Goal: Task Accomplishment & Management: Complete application form

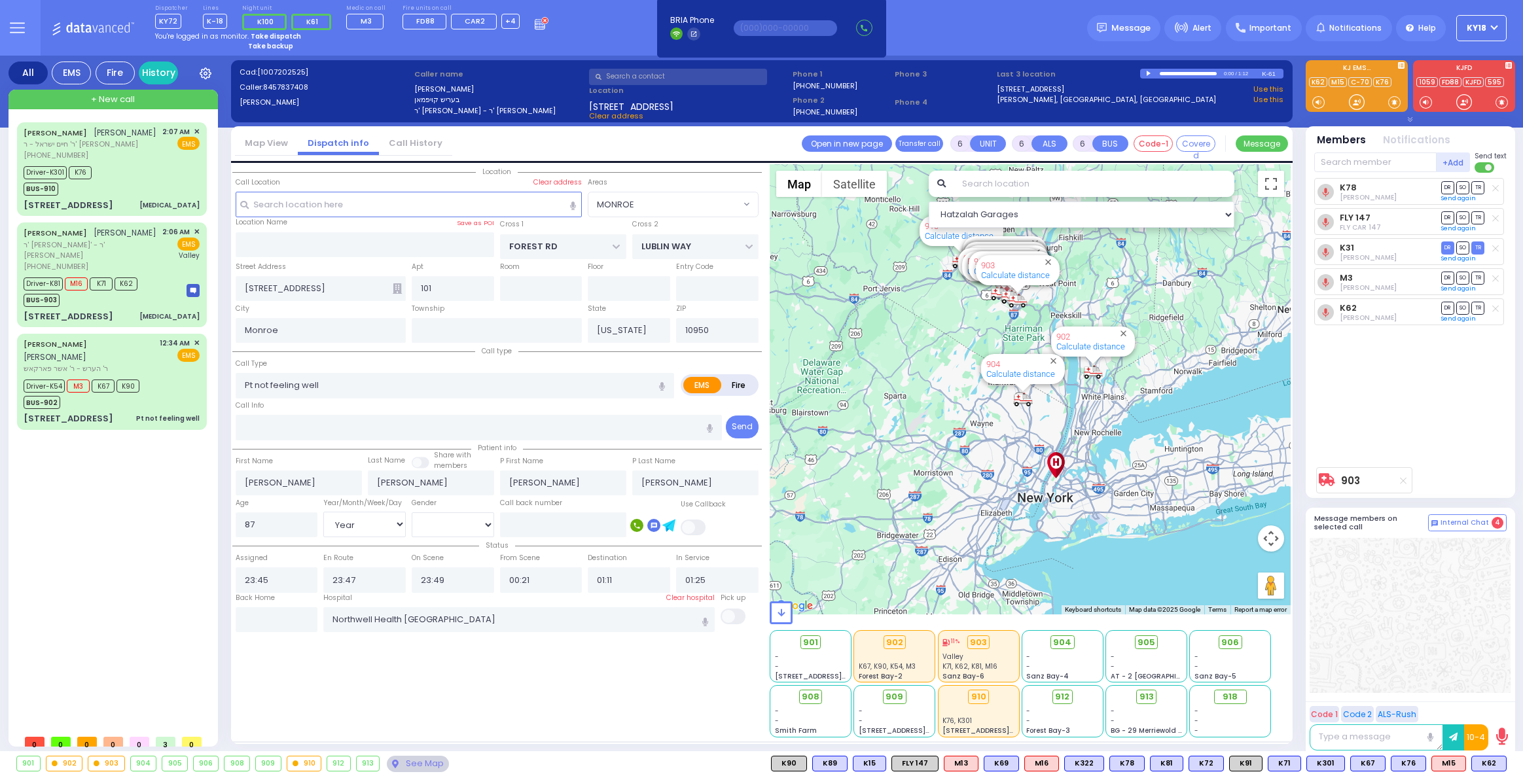
select select "MONROE"
select select "Year"
select select "[DEMOGRAPHIC_DATA]"
click at [283, 28] on div "Dispatcher KY72 ✕ K6 shift has started. Are you K6 ? If not please switch user.…" at bounding box center [352, 28] width 394 height 46
click at [328, 37] on div "You're logged in as monitor. Take dispatch" at bounding box center [352, 36] width 394 height 10
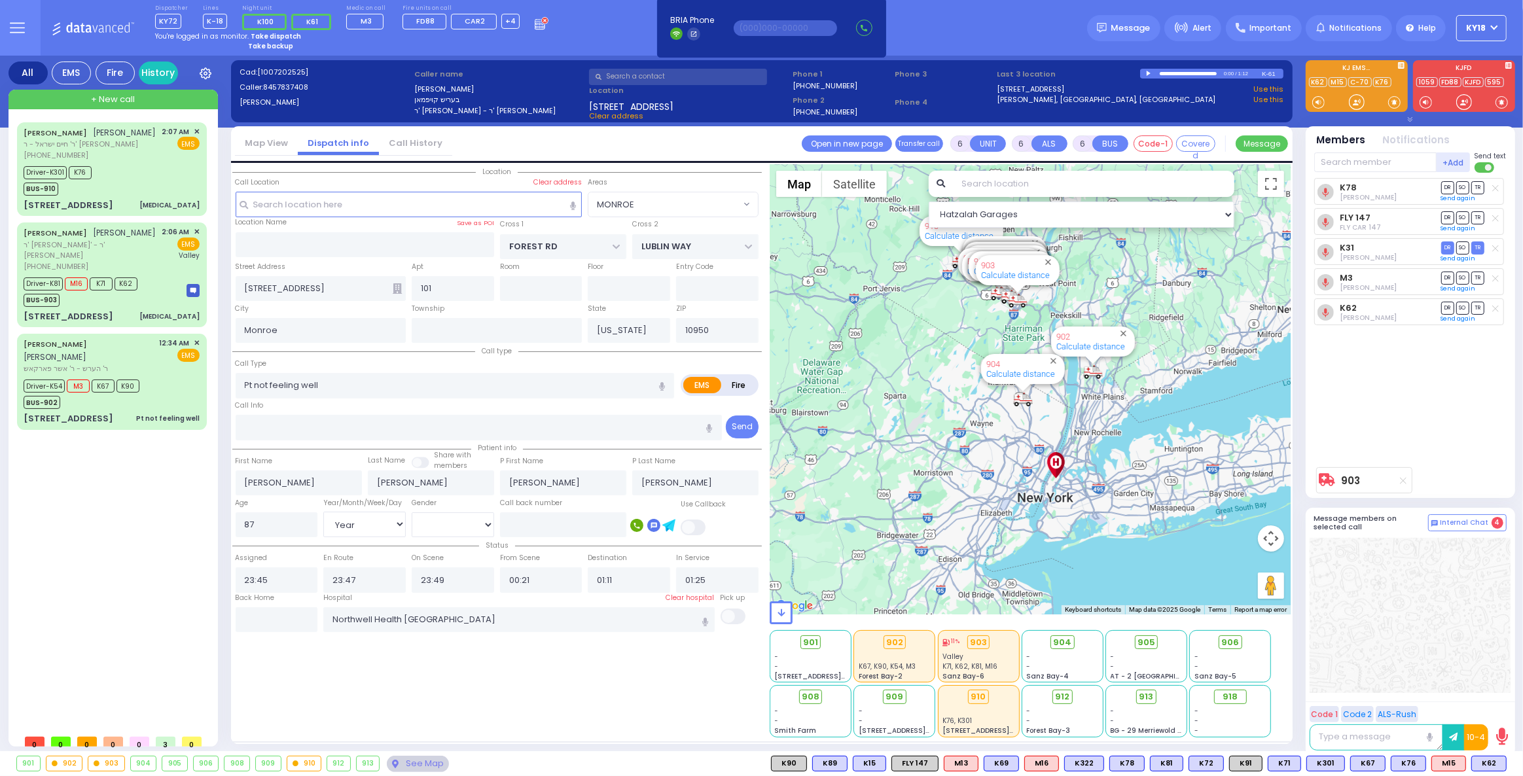
click at [281, 36] on strong "Take dispatch" at bounding box center [276, 36] width 50 height 10
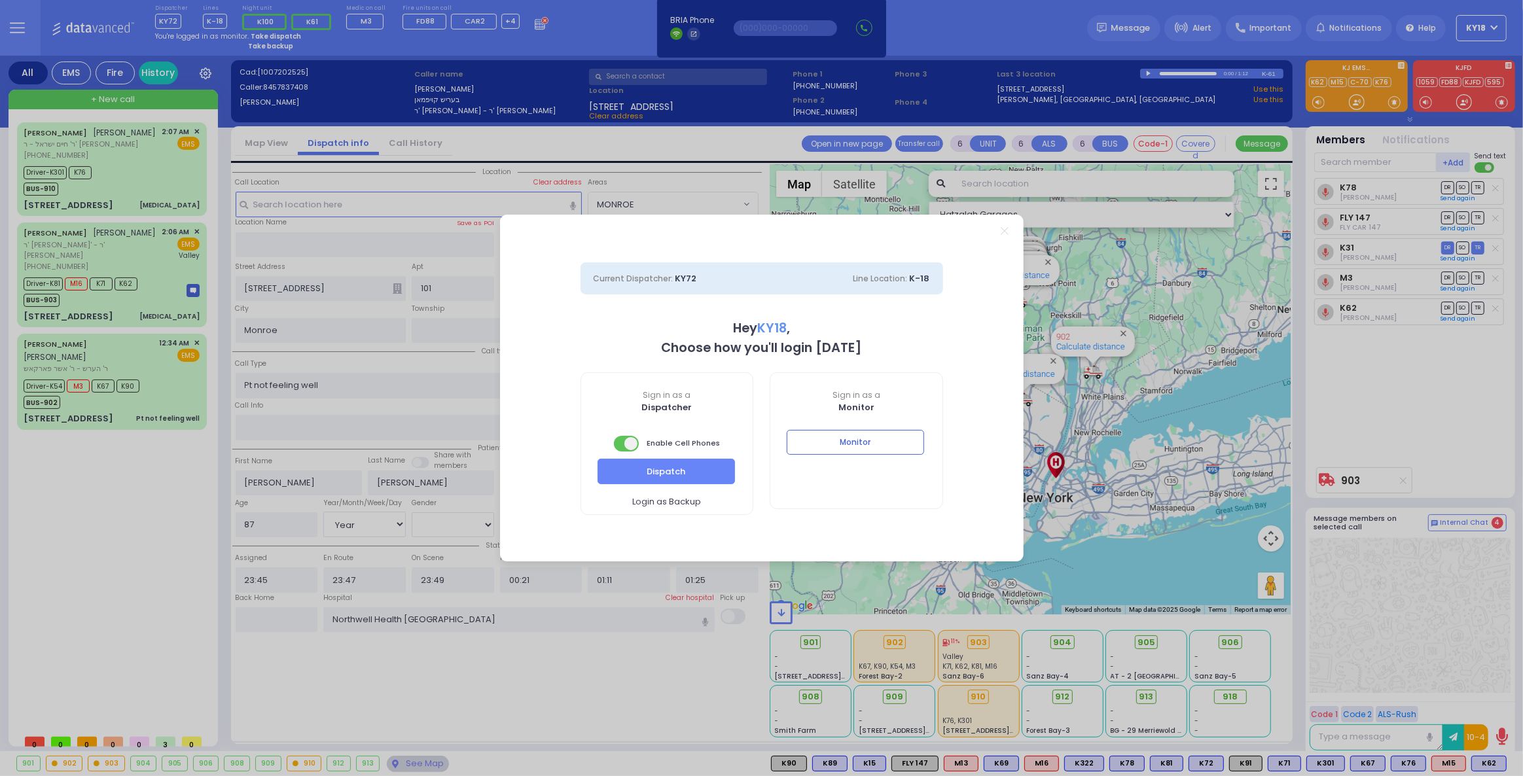
select select "4"
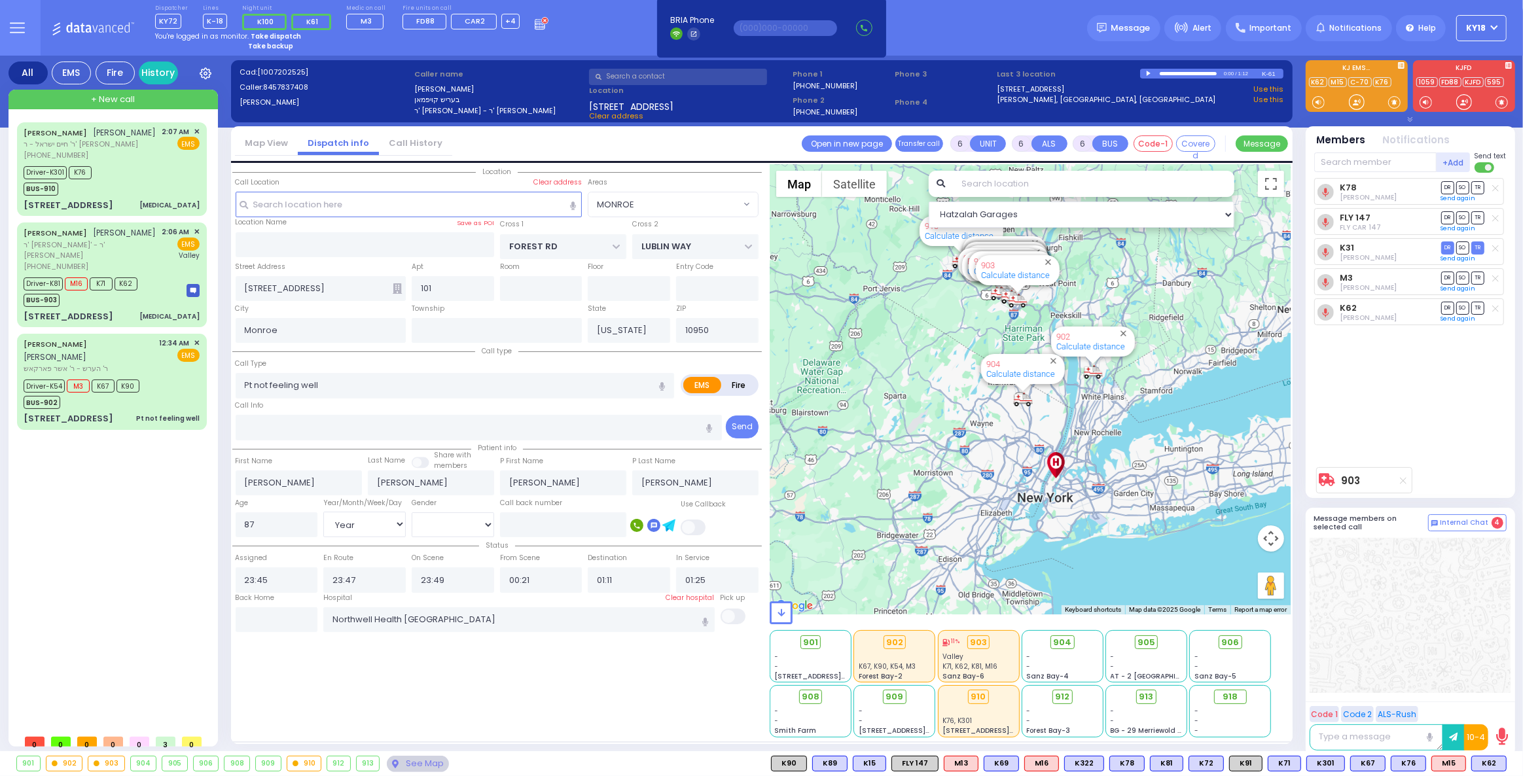
click at [276, 33] on strong "Take dispatch" at bounding box center [276, 36] width 50 height 10
select select "4"
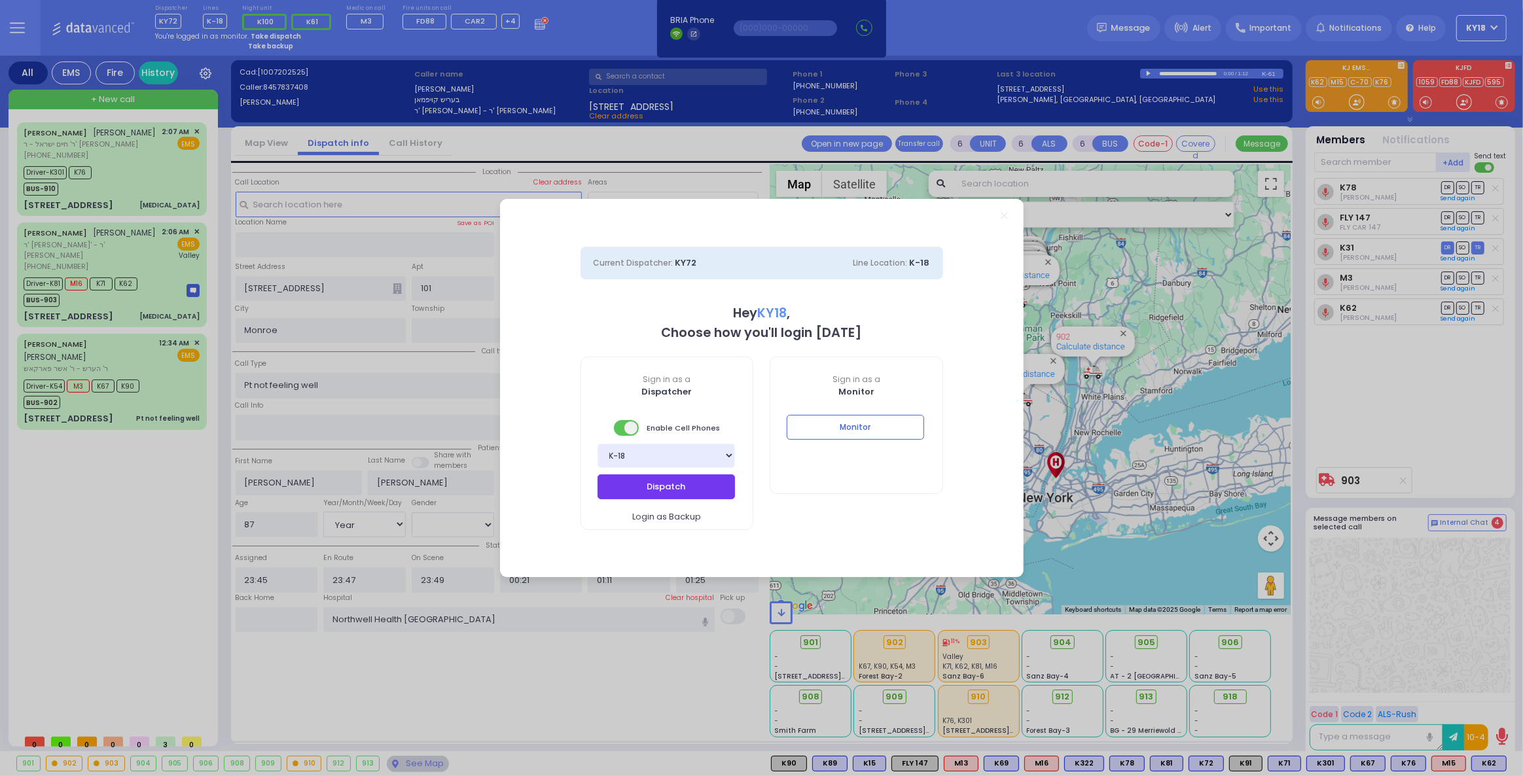
click at [707, 488] on button "Dispatch" at bounding box center [666, 486] width 137 height 25
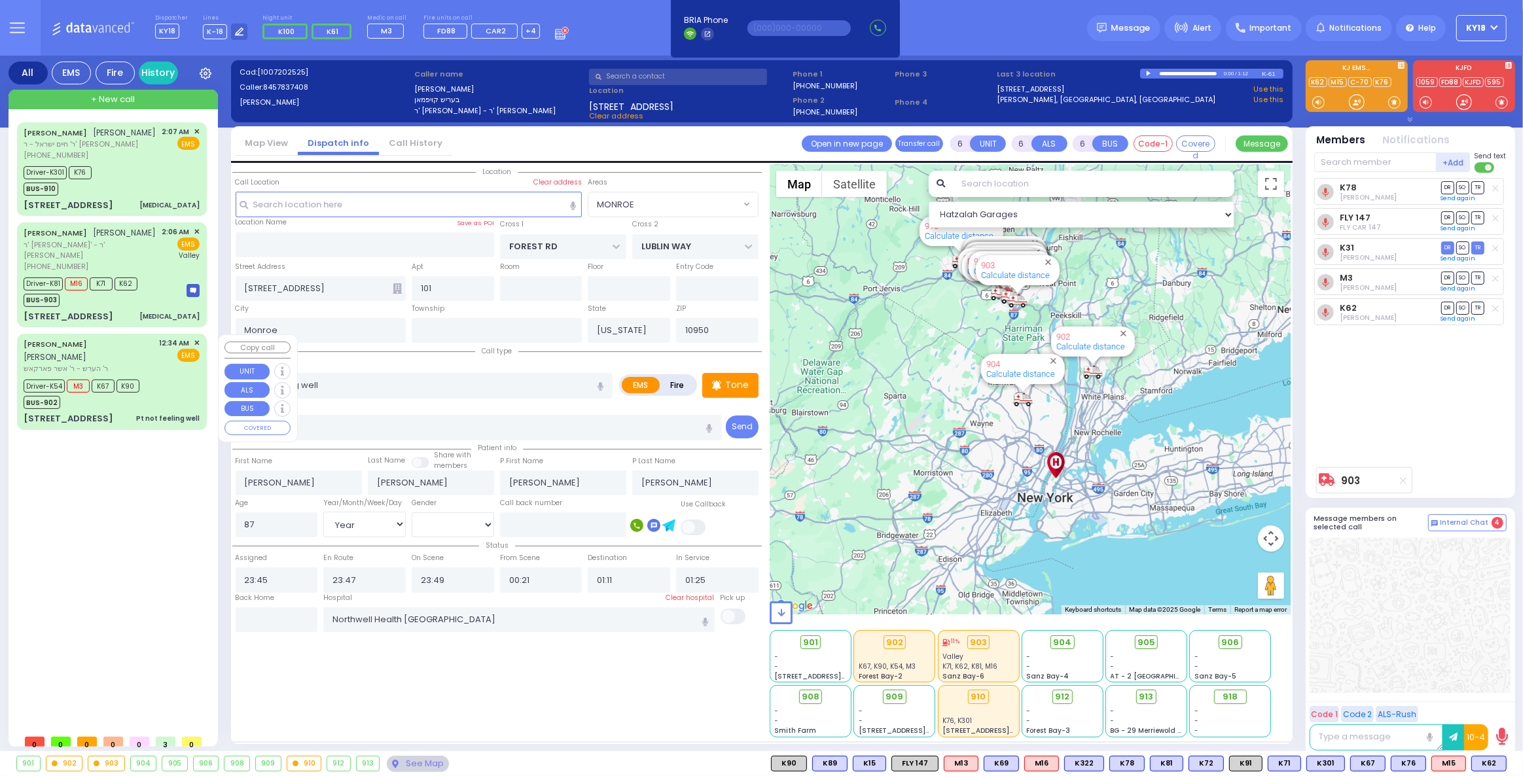
click at [156, 379] on div "Driver-K54 M3 K67 K90 BUS-902" at bounding box center [112, 392] width 176 height 33
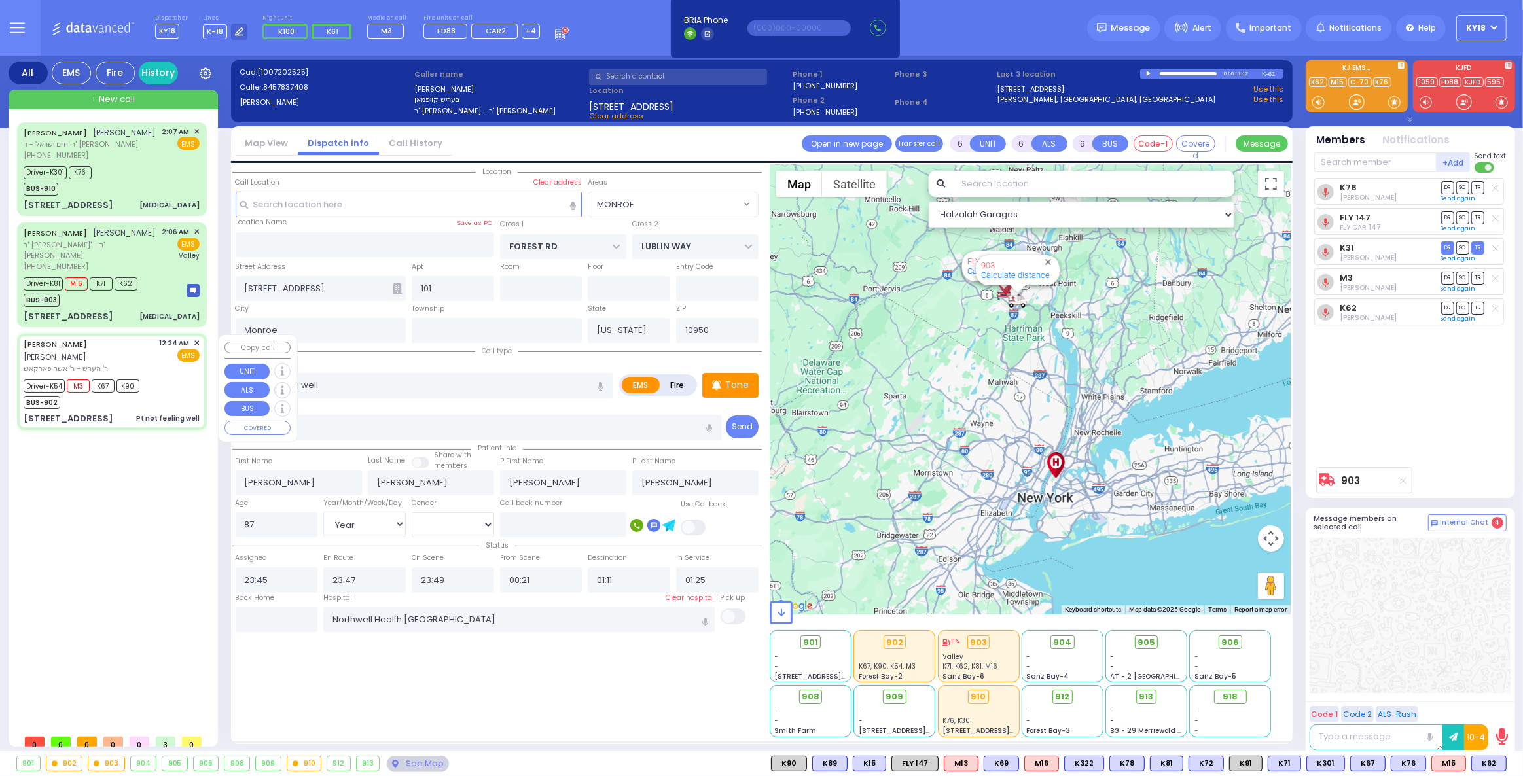
select select
radio input "true"
type input "[PERSON_NAME]"
type input "FRIED"
type input "[PERSON_NAME]"
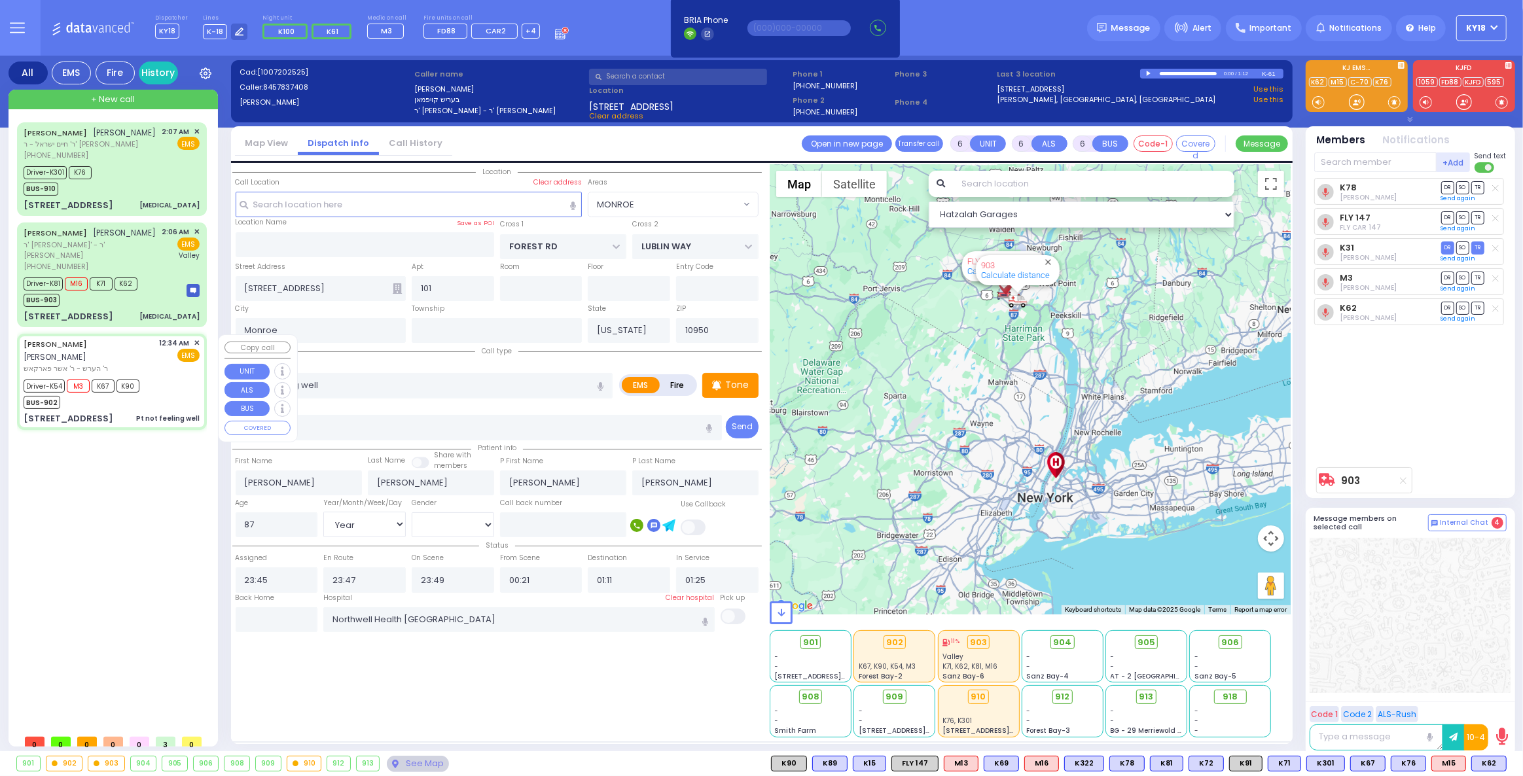
type input "[PERSON_NAME]"
type input "42"
select select "Year"
select select "[DEMOGRAPHIC_DATA]"
type input "00:34"
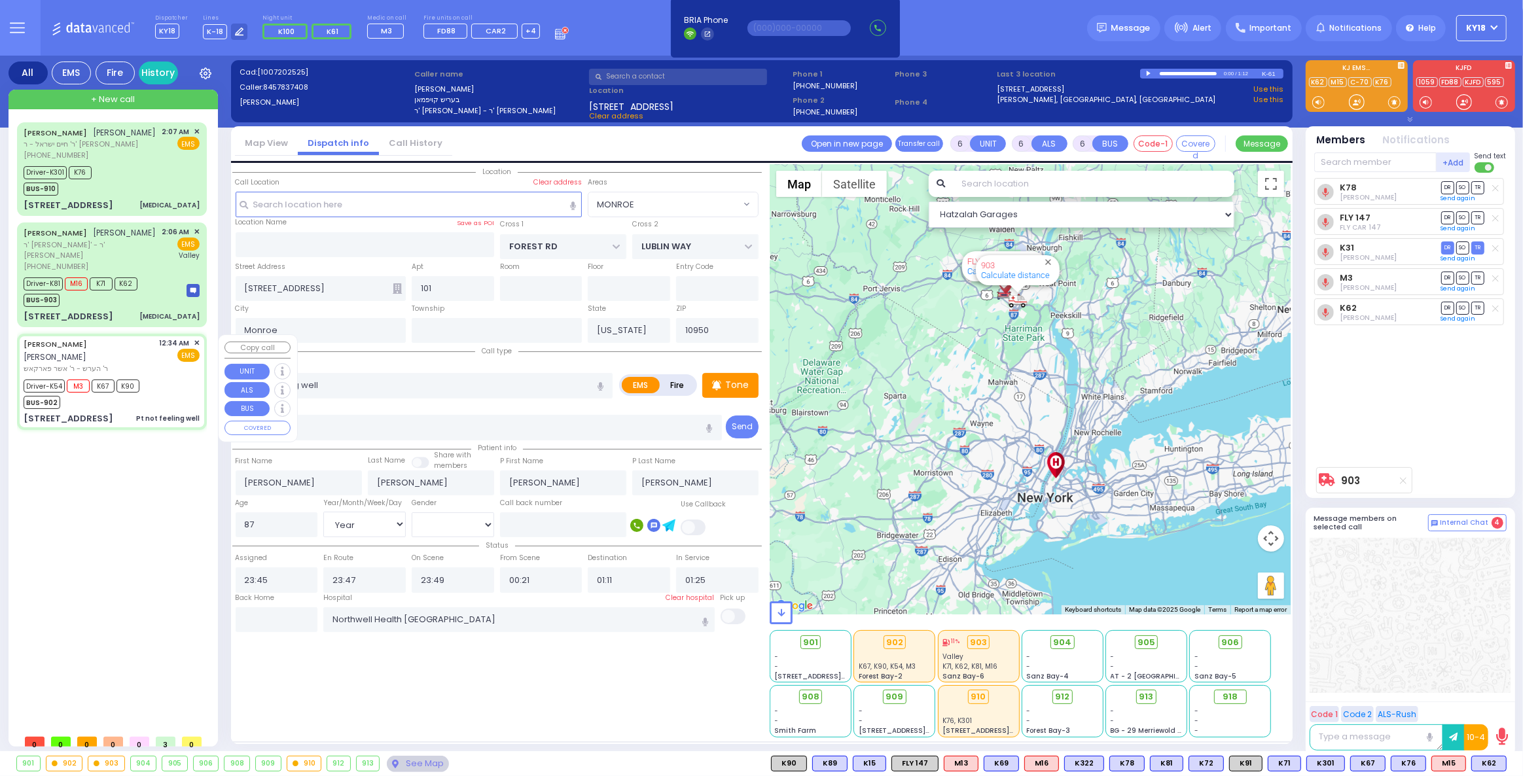
type input "00:35"
type input "00:40"
type input "01:26"
type input "01:45"
type input "02:43"
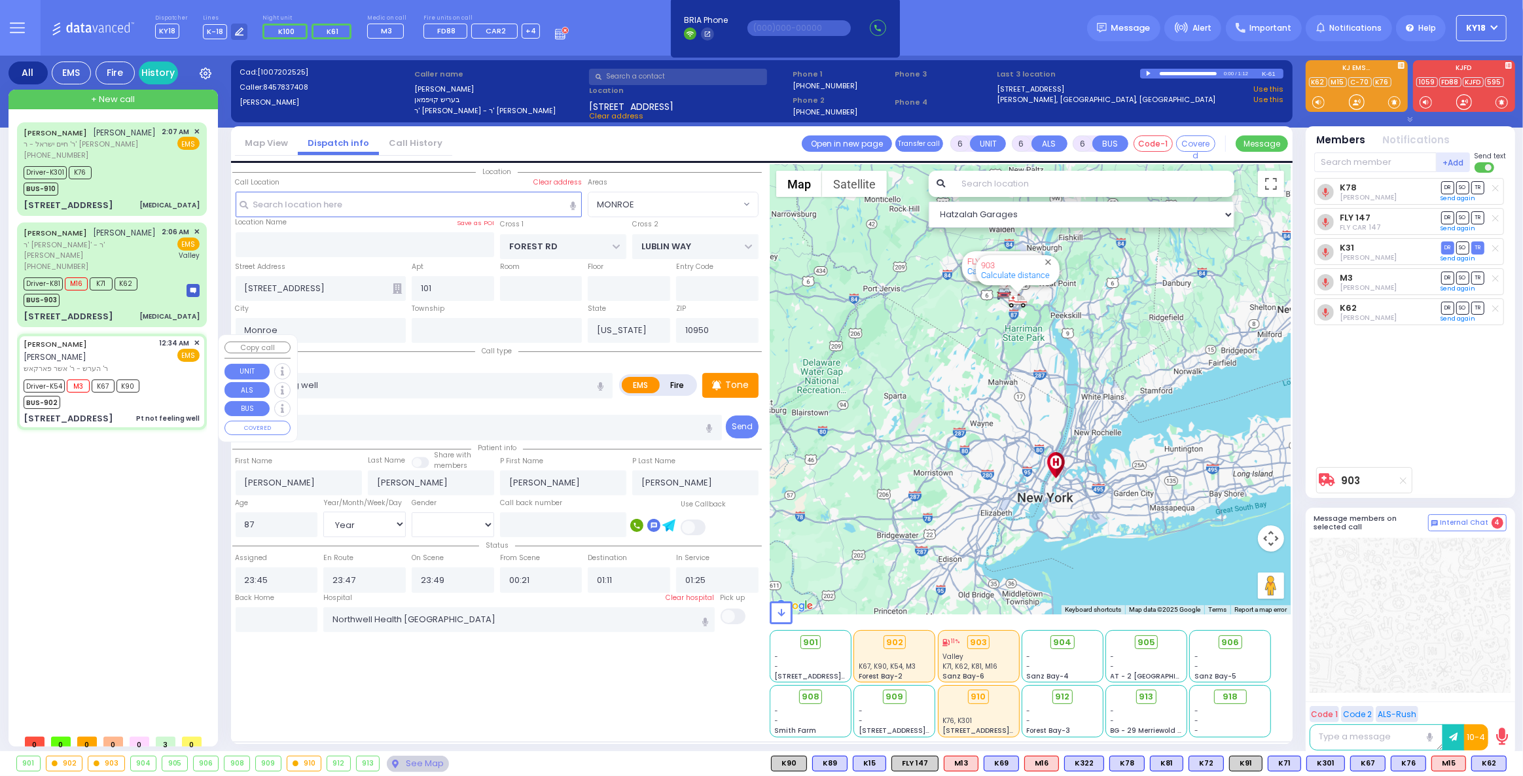
type input "[GEOGRAPHIC_DATA] [STREET_ADDRESS][PERSON_NAME]"
select select "Hatzalah Garages"
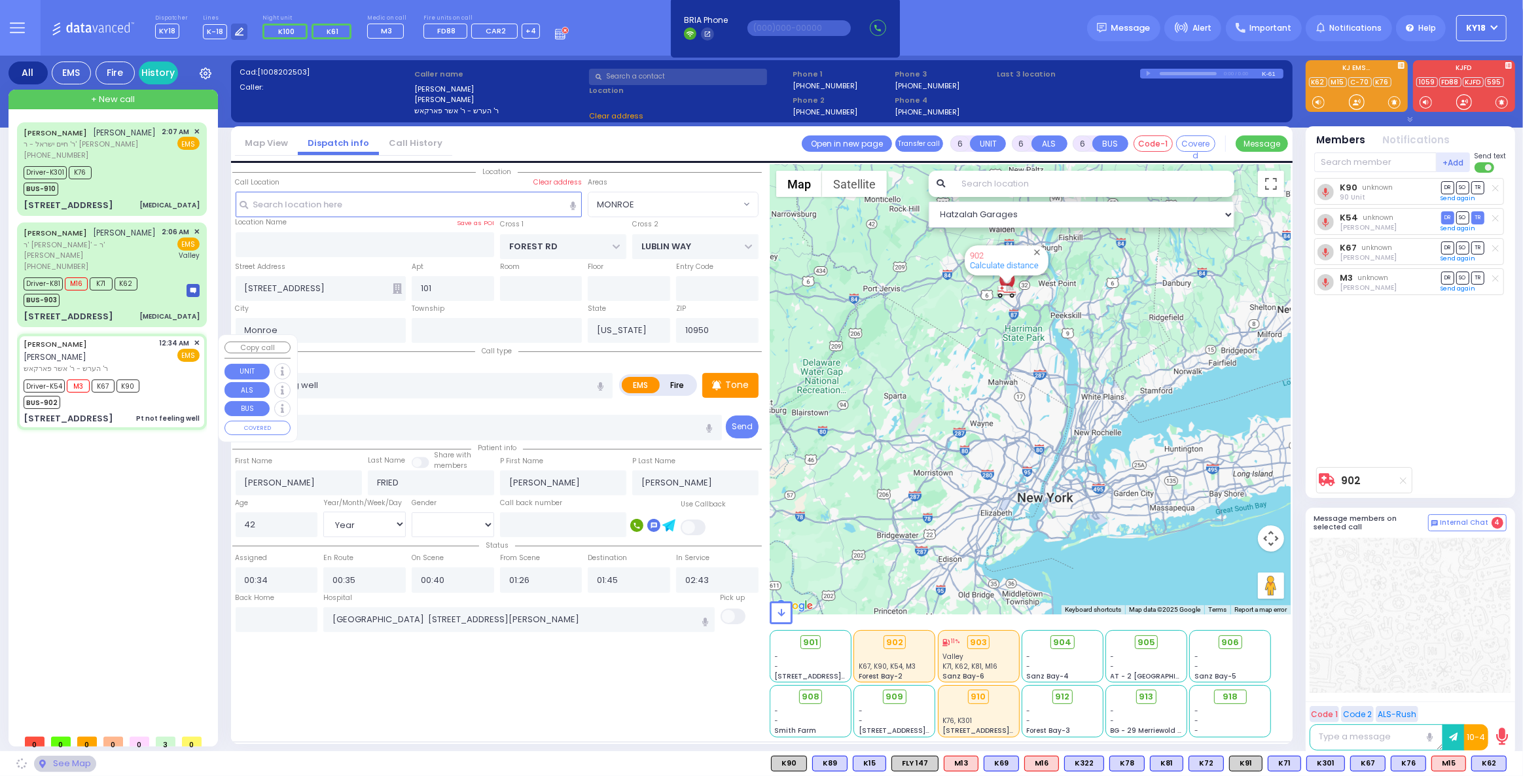
type input "[PERSON_NAME] COURT"
type input "ACRES RD"
type input "[STREET_ADDRESS]"
type input "302"
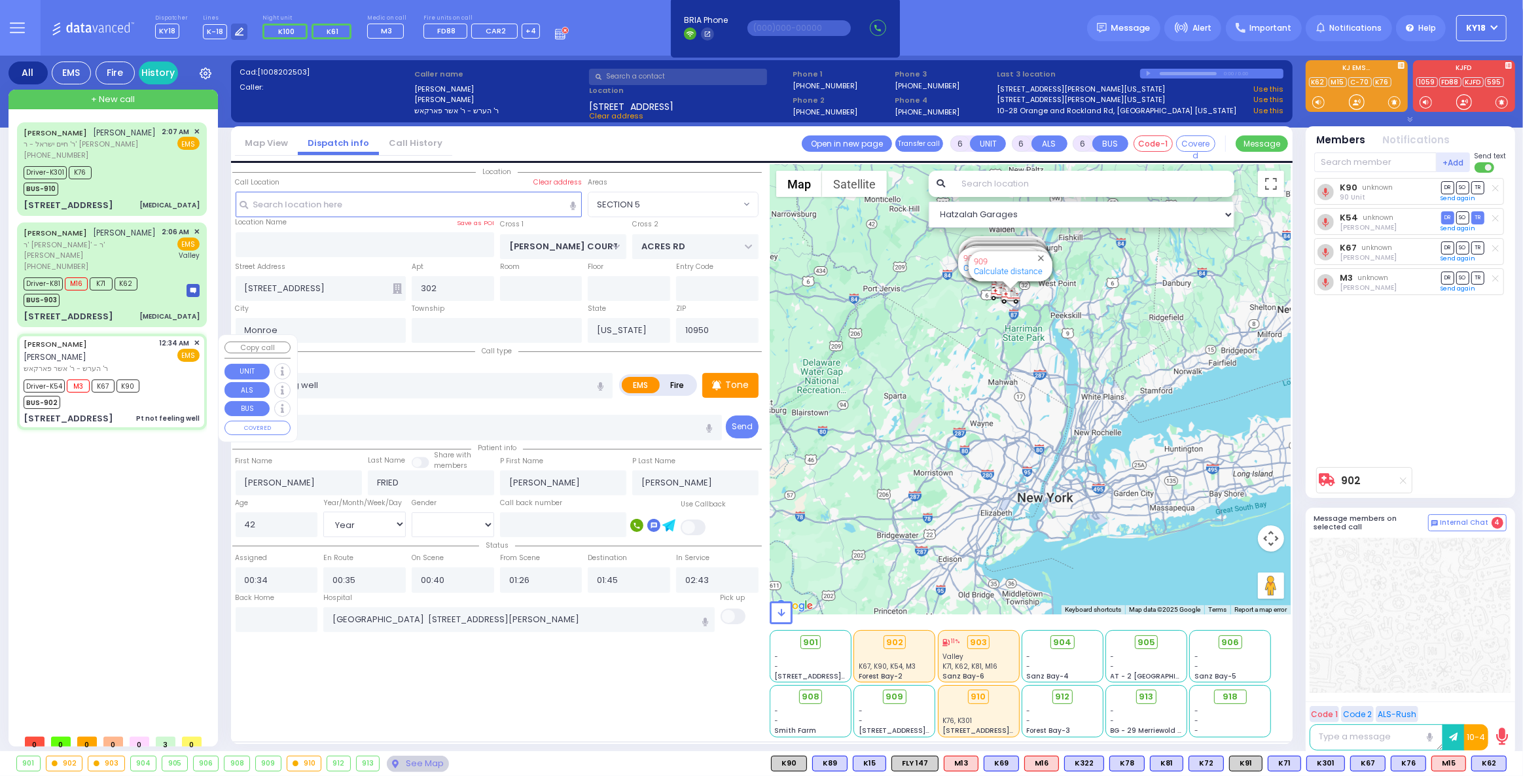
select select "SECTION 5"
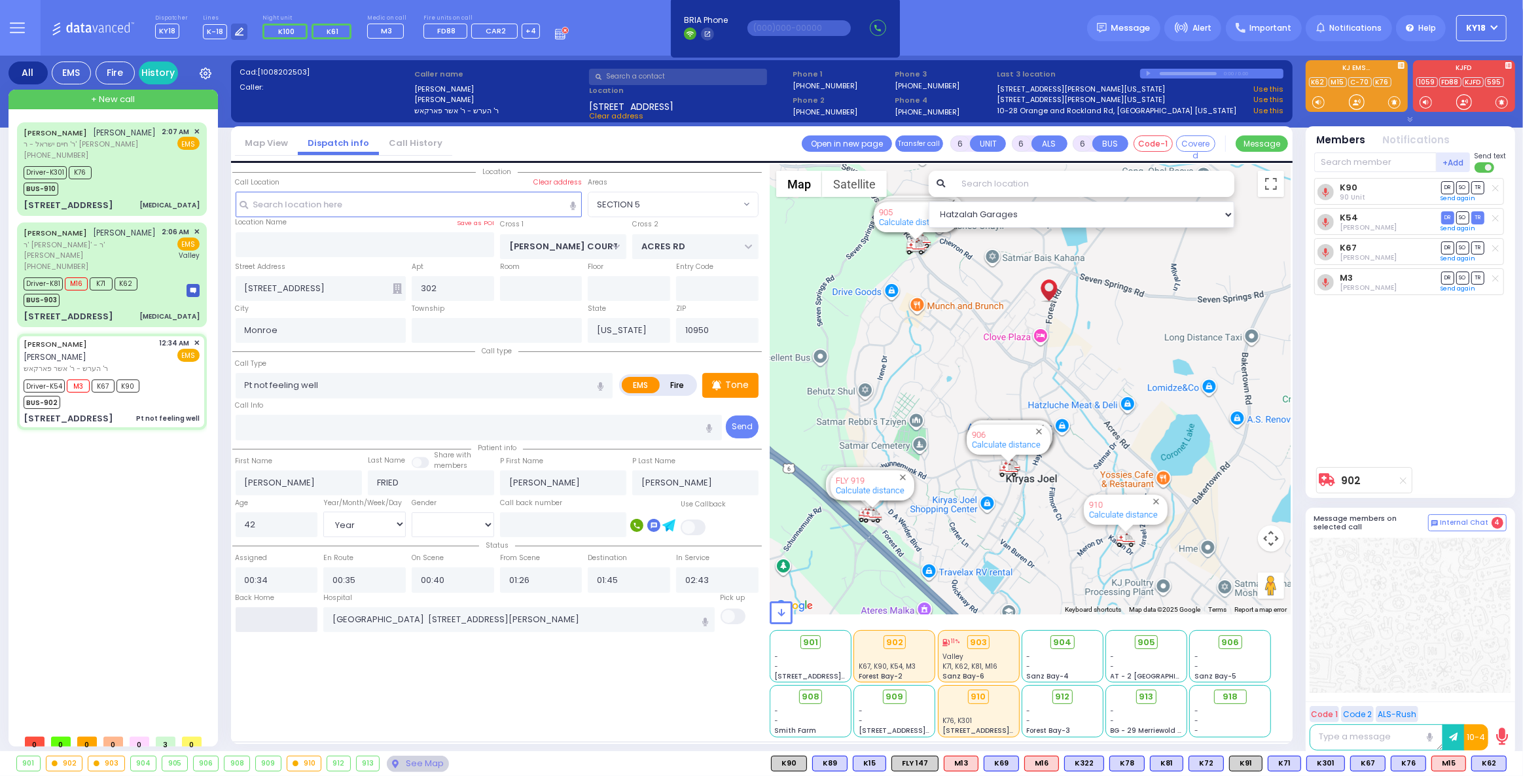
click at [264, 609] on input "text" at bounding box center [277, 619] width 82 height 25
click at [260, 609] on input "text" at bounding box center [277, 619] width 82 height 25
click at [260, 610] on input "text" at bounding box center [277, 619] width 82 height 25
type input "03:53"
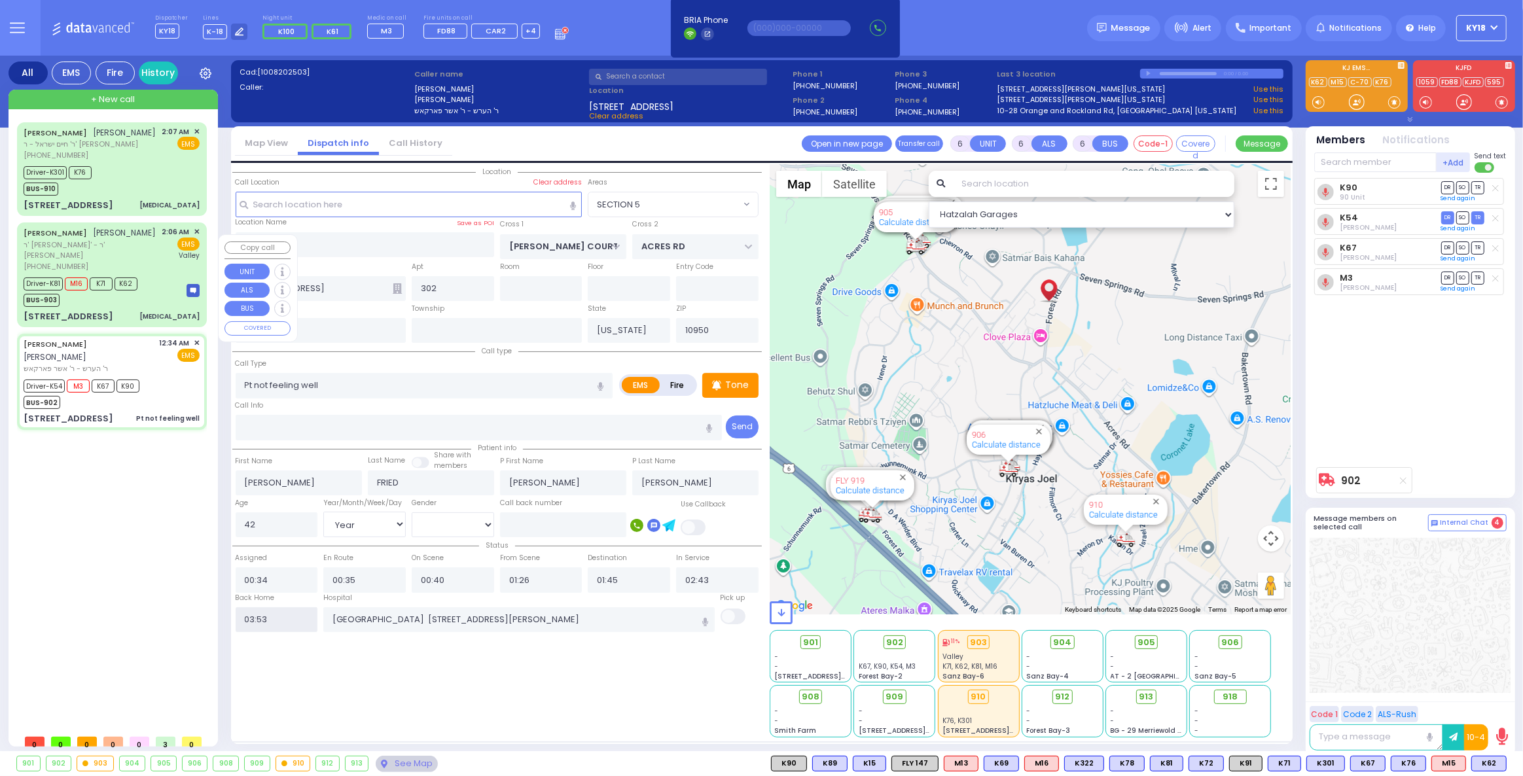
select select
radio input "true"
select select
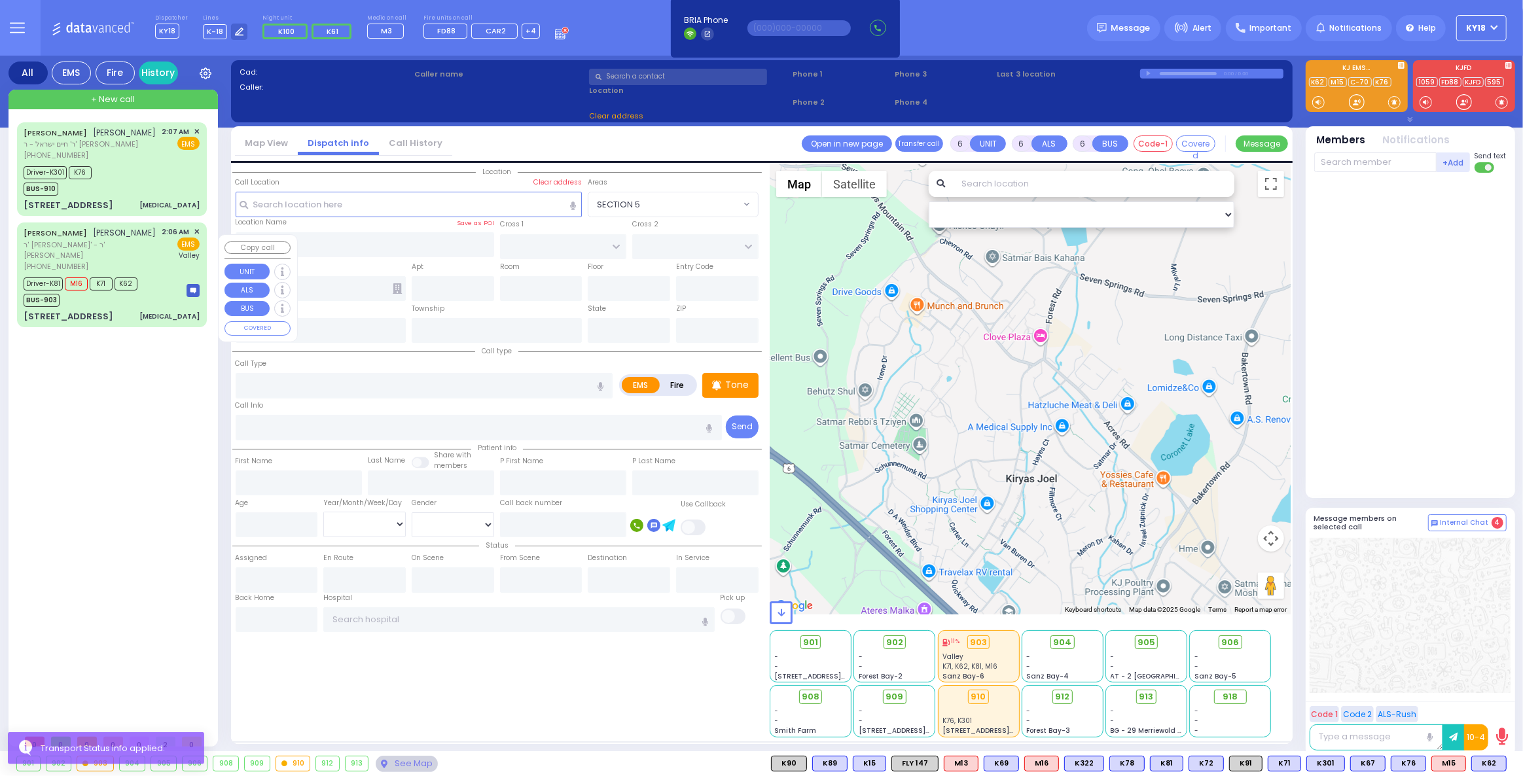
click at [161, 327] on div "[PERSON_NAME] [PERSON_NAME] [PERSON_NAME]' - ר' [PERSON_NAME] [PHONE_NUMBER] 2:…" at bounding box center [112, 275] width 190 height 105
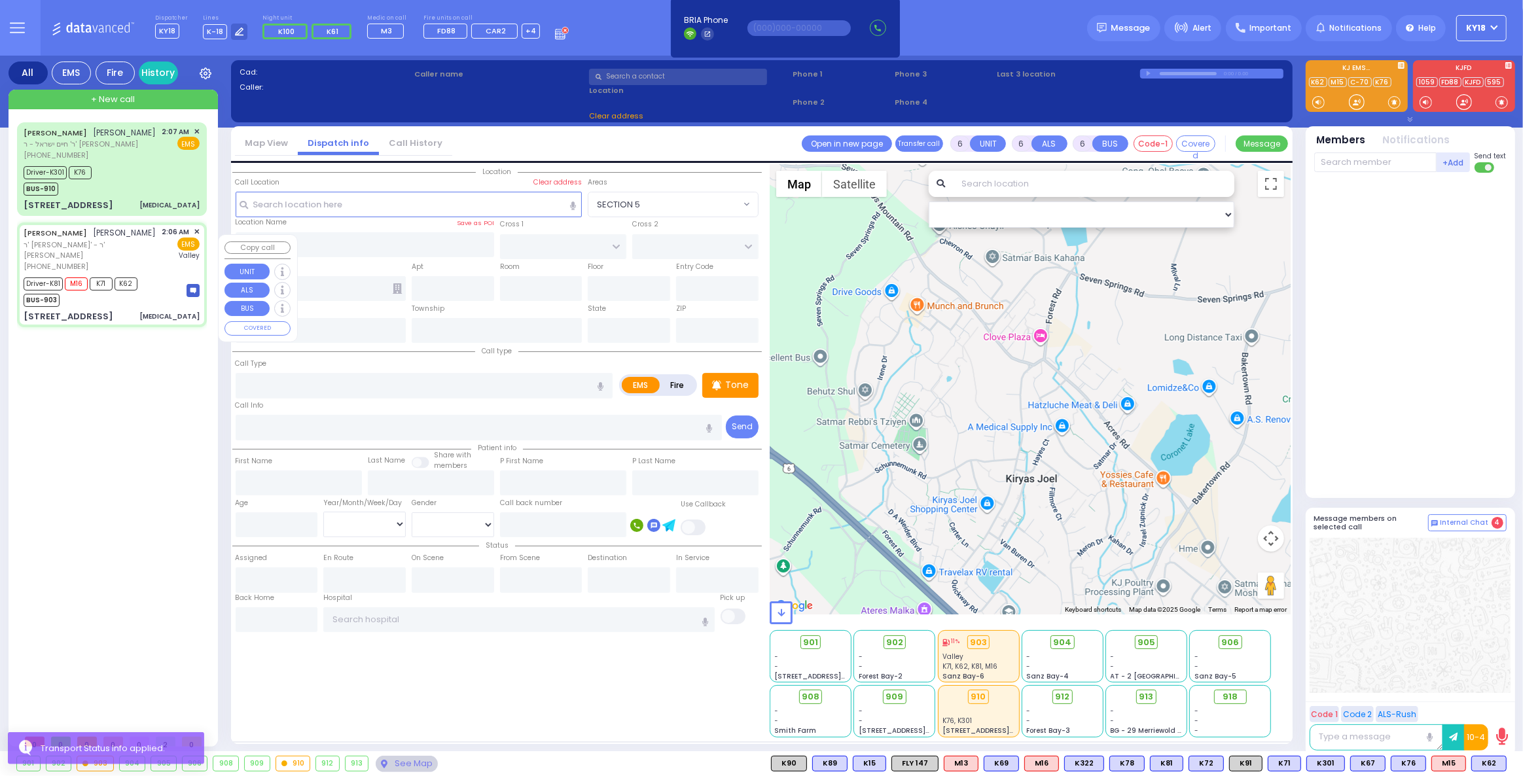
select select
type input "[MEDICAL_DATA]"
radio input "true"
type input "[PERSON_NAME]"
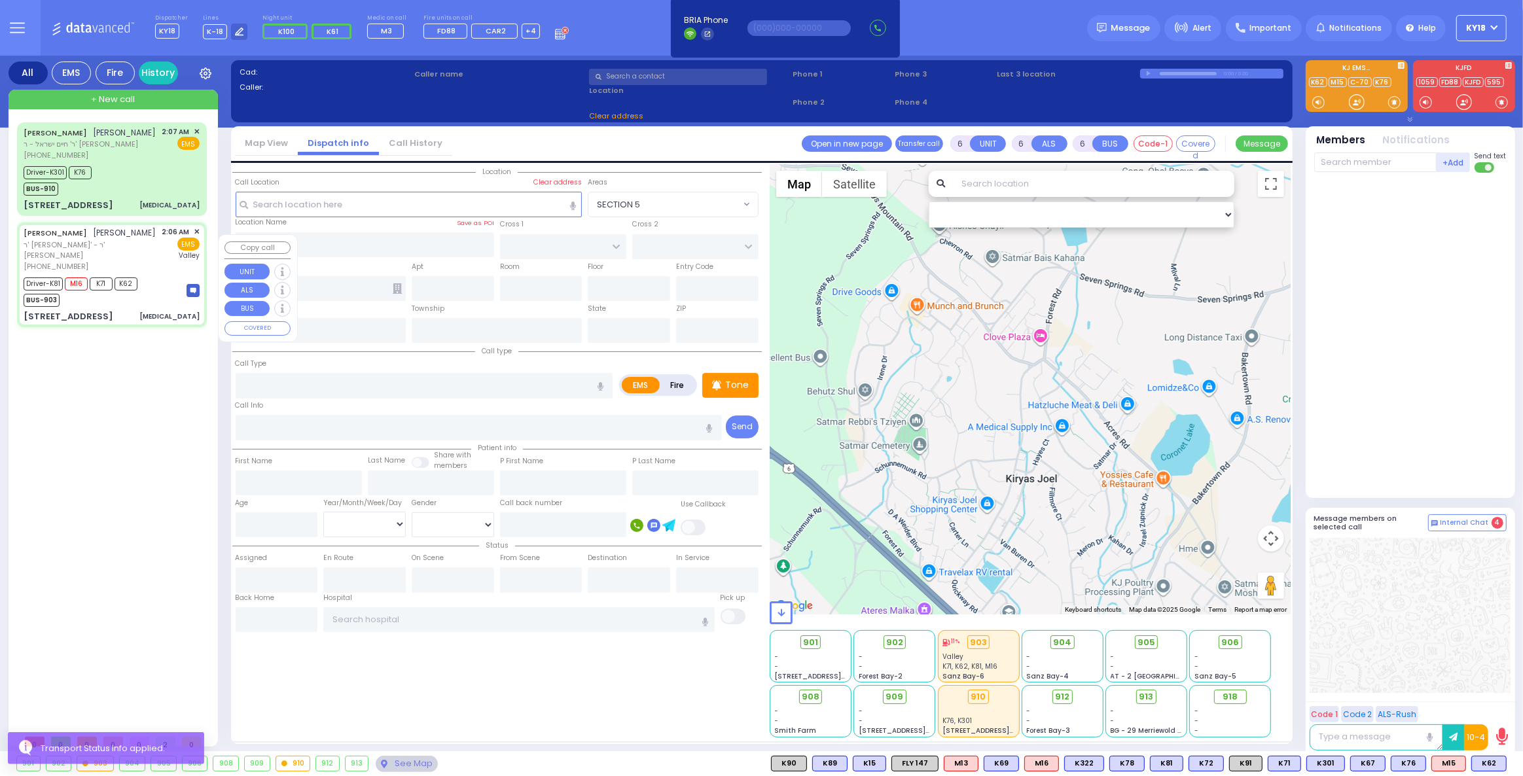
type input "[DEMOGRAPHIC_DATA]"
type input "[PERSON_NAME]"
type input "7"
select select "Year"
select select "[DEMOGRAPHIC_DATA]"
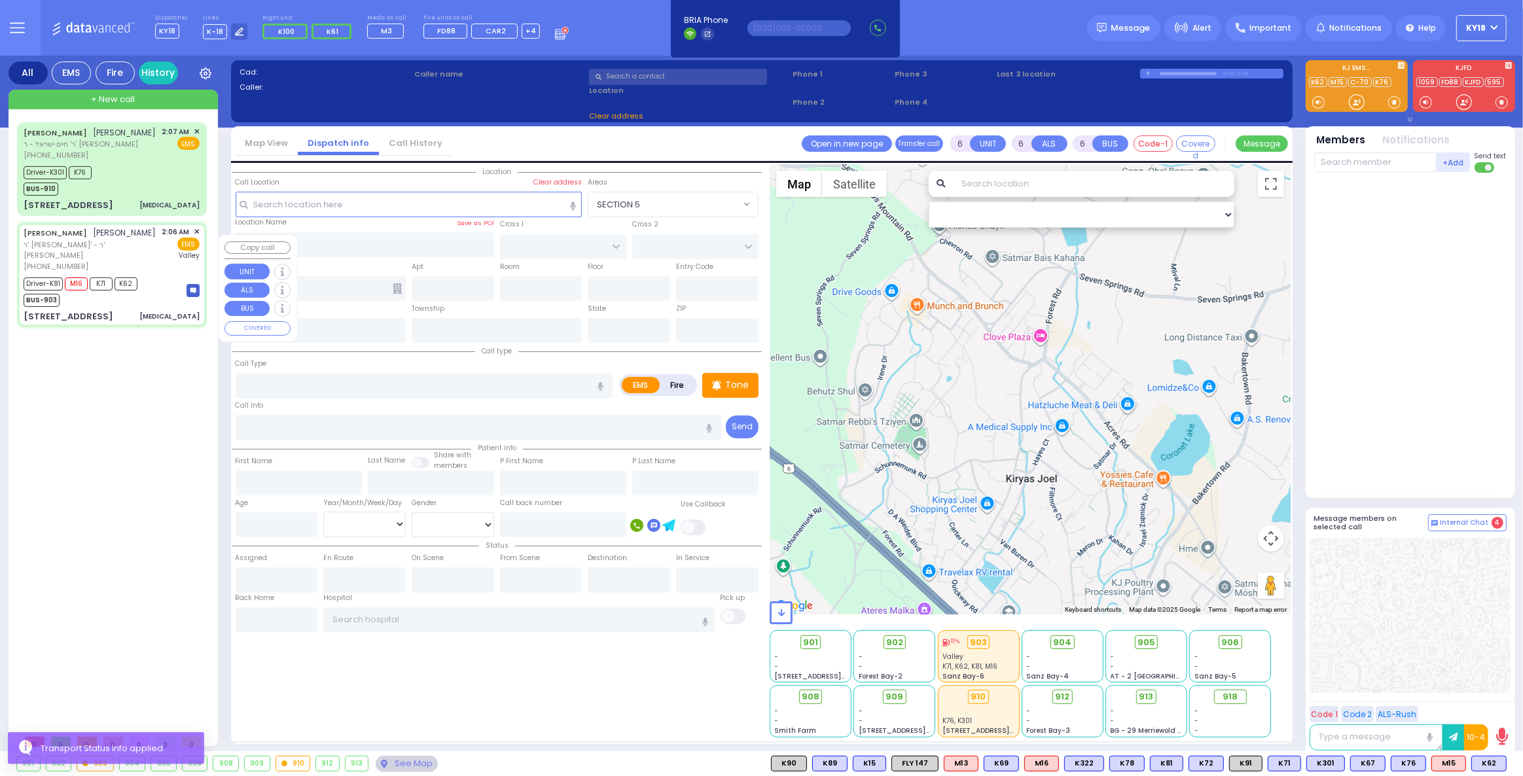
type input "02:06"
type input "02:07"
type input "02:09"
type input "02:27"
type input "02:57"
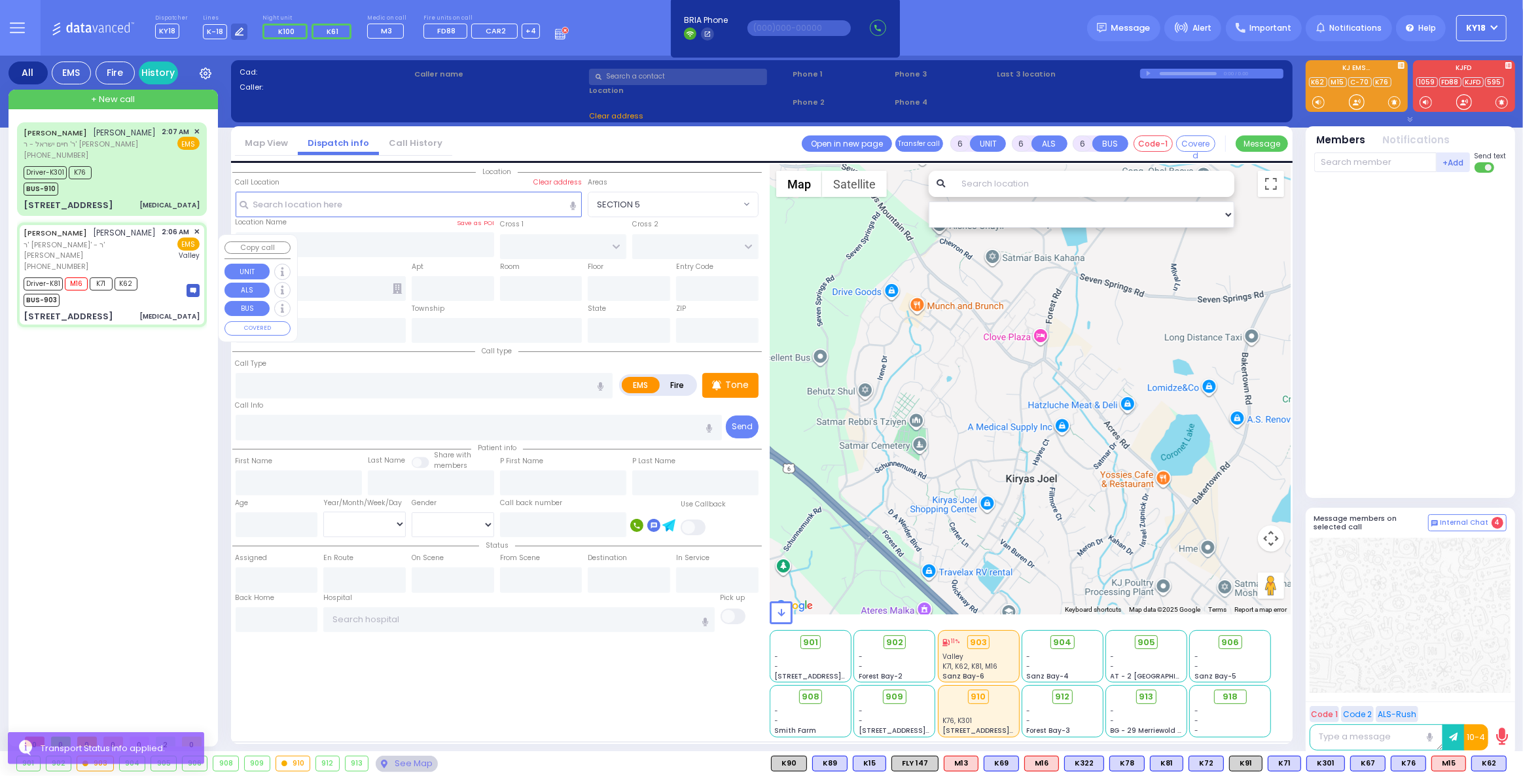
type input "03:06"
type input "[GEOGRAPHIC_DATA]"
type input "[PERSON_NAME][GEOGRAPHIC_DATA]"
type input "BEER SHAVA ST"
type input "[STREET_ADDRESS]"
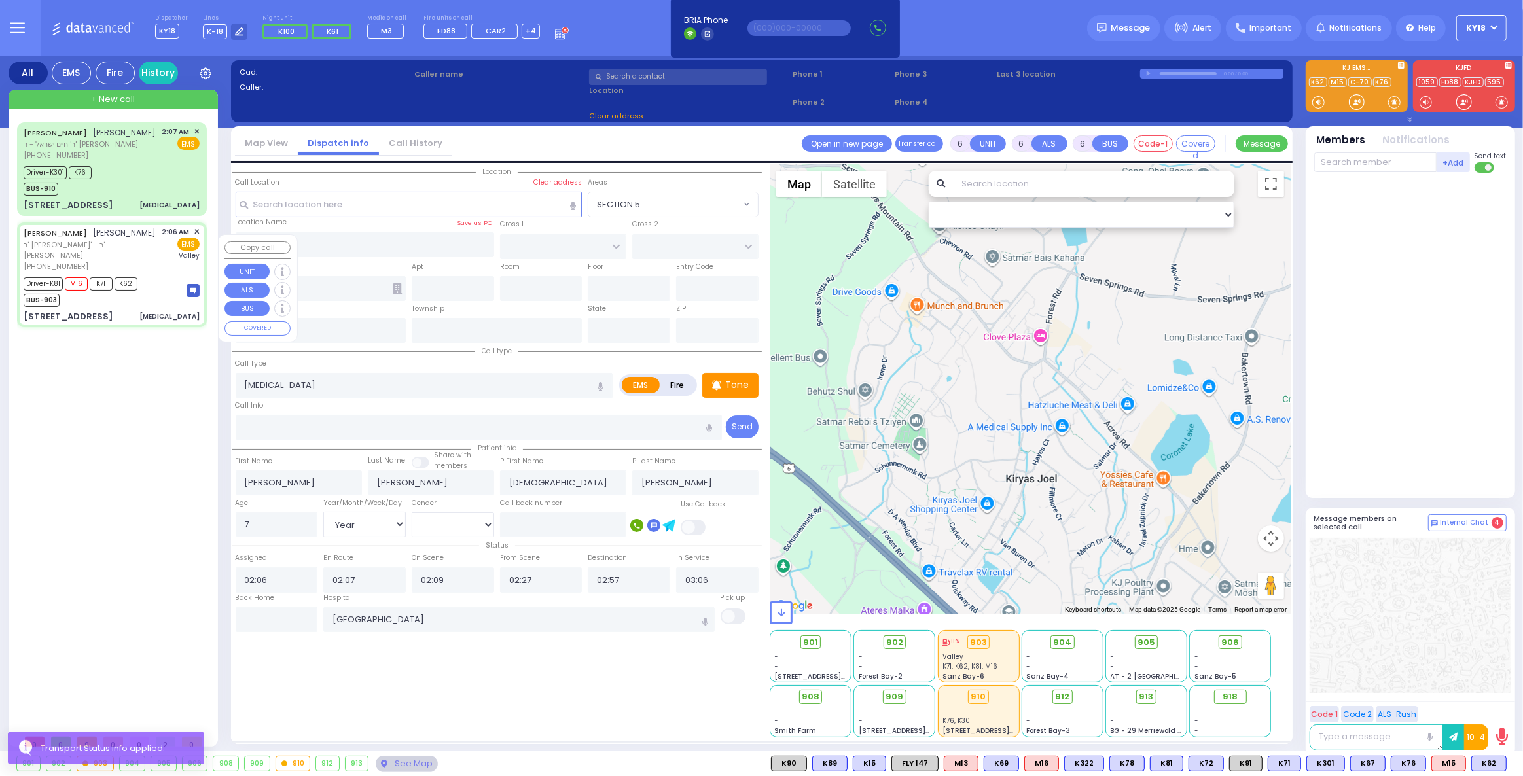
type input "203"
type input "[PERSON_NAME]"
type input "[US_STATE]"
type input "10950"
select select "Hatzalah Garages"
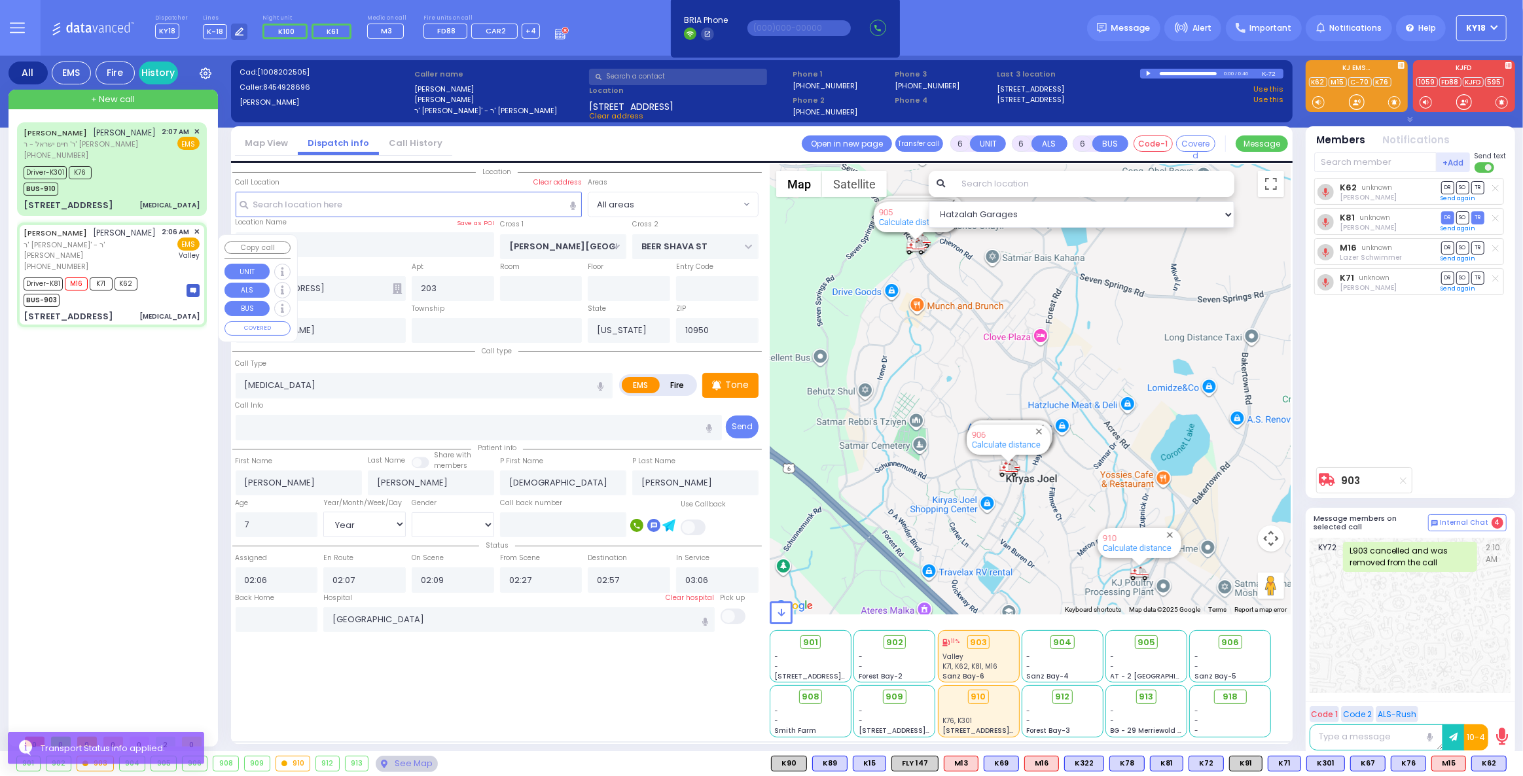
click at [174, 319] on div "[MEDICAL_DATA]" at bounding box center [169, 317] width 60 height 10
select select
radio input "true"
select select "Year"
select select "[DEMOGRAPHIC_DATA]"
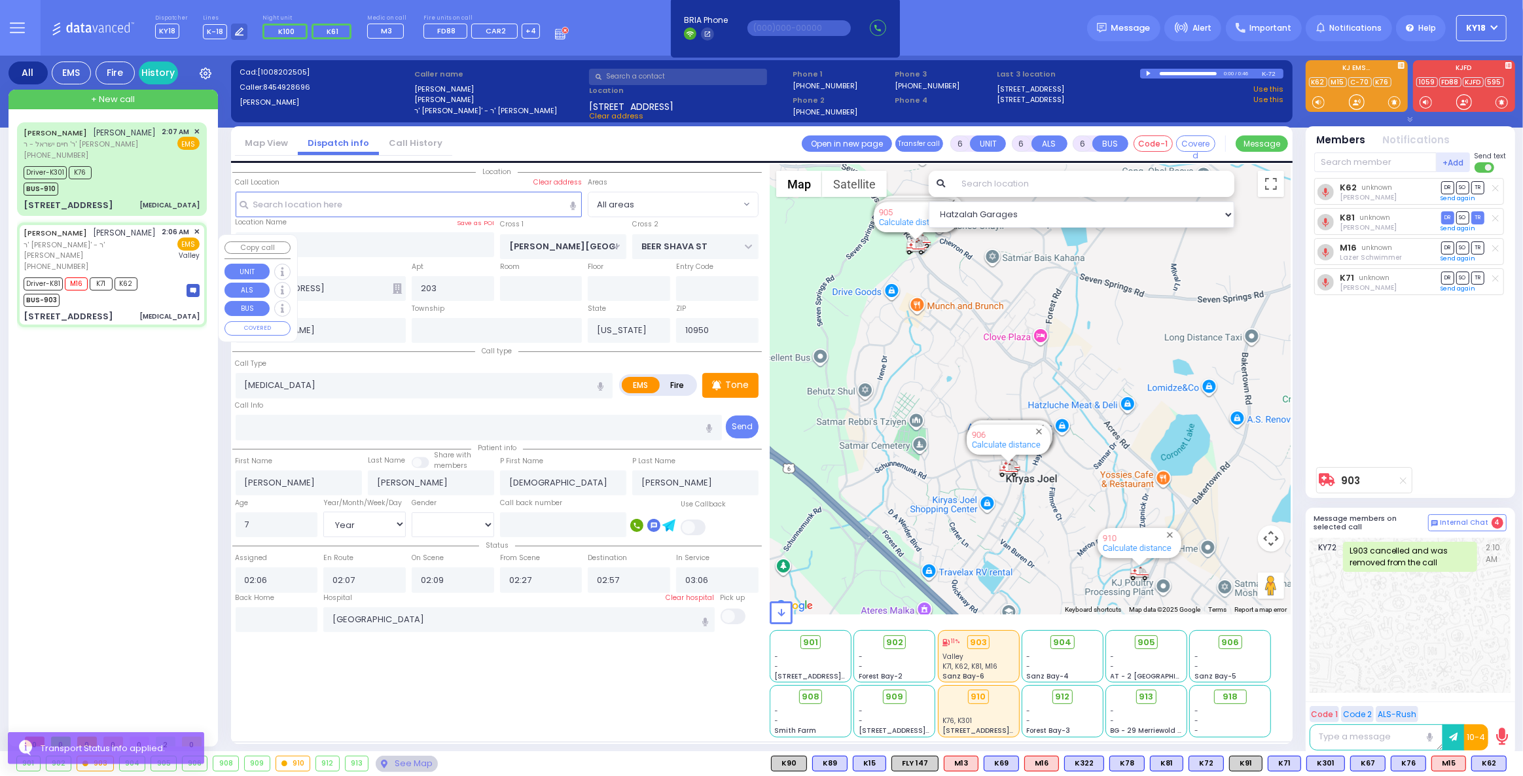
select select "Hatzalah Garages"
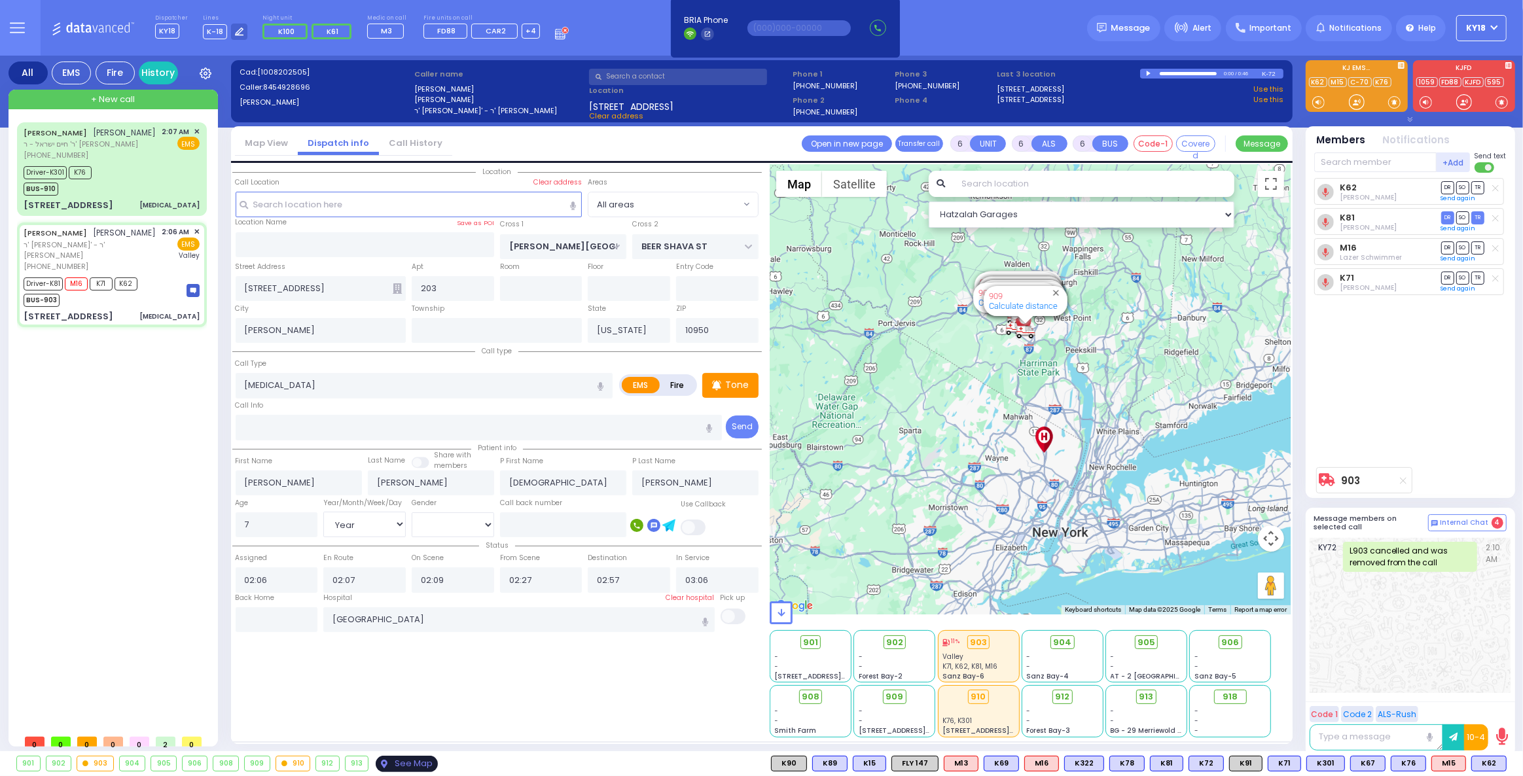
click at [395, 760] on div "See Map" at bounding box center [407, 764] width 62 height 16
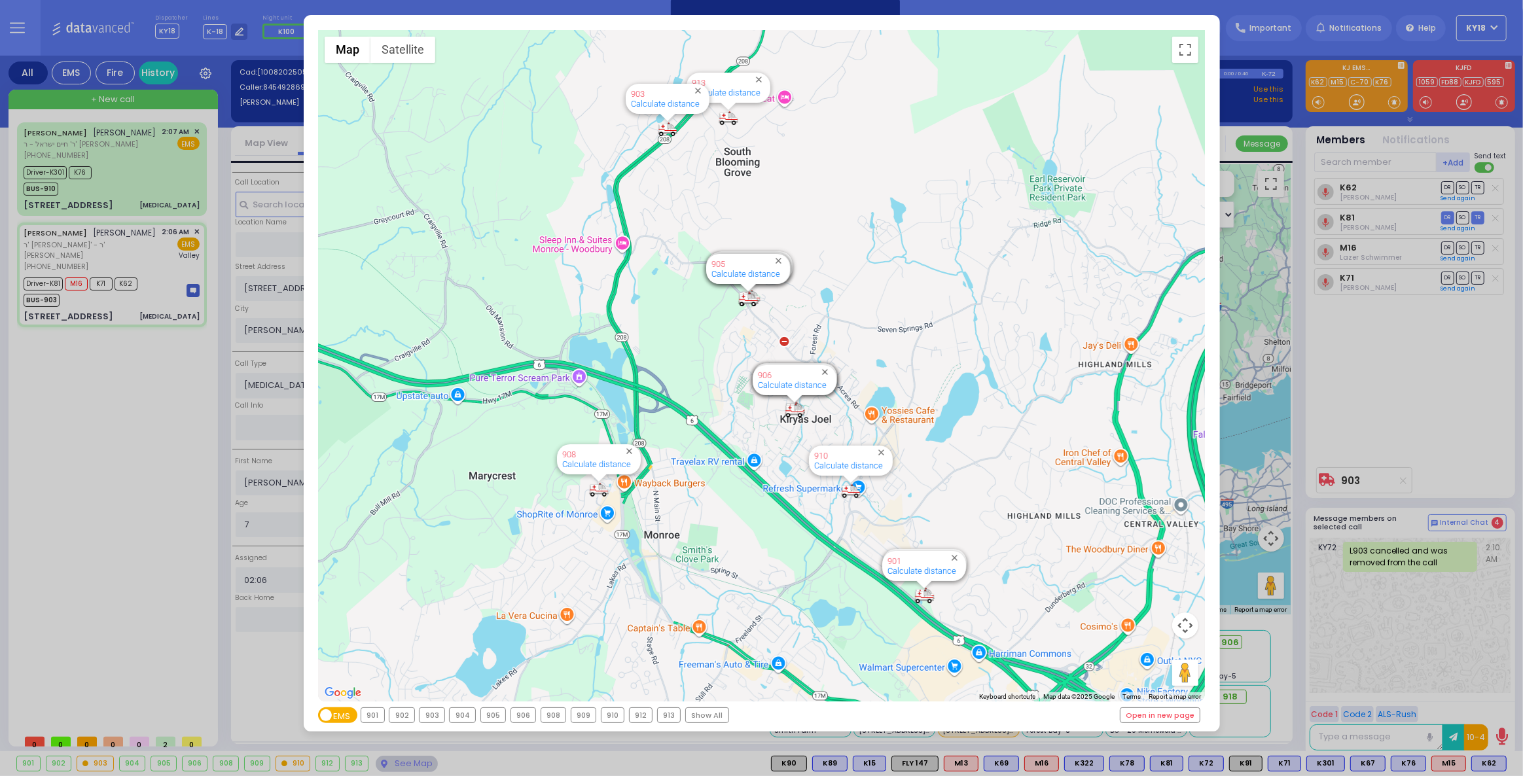
click at [169, 304] on div "← Move left → Move right ↑ Move up ↓ Move down + Zoom in - Zoom out Home Jump l…" at bounding box center [761, 388] width 1523 height 776
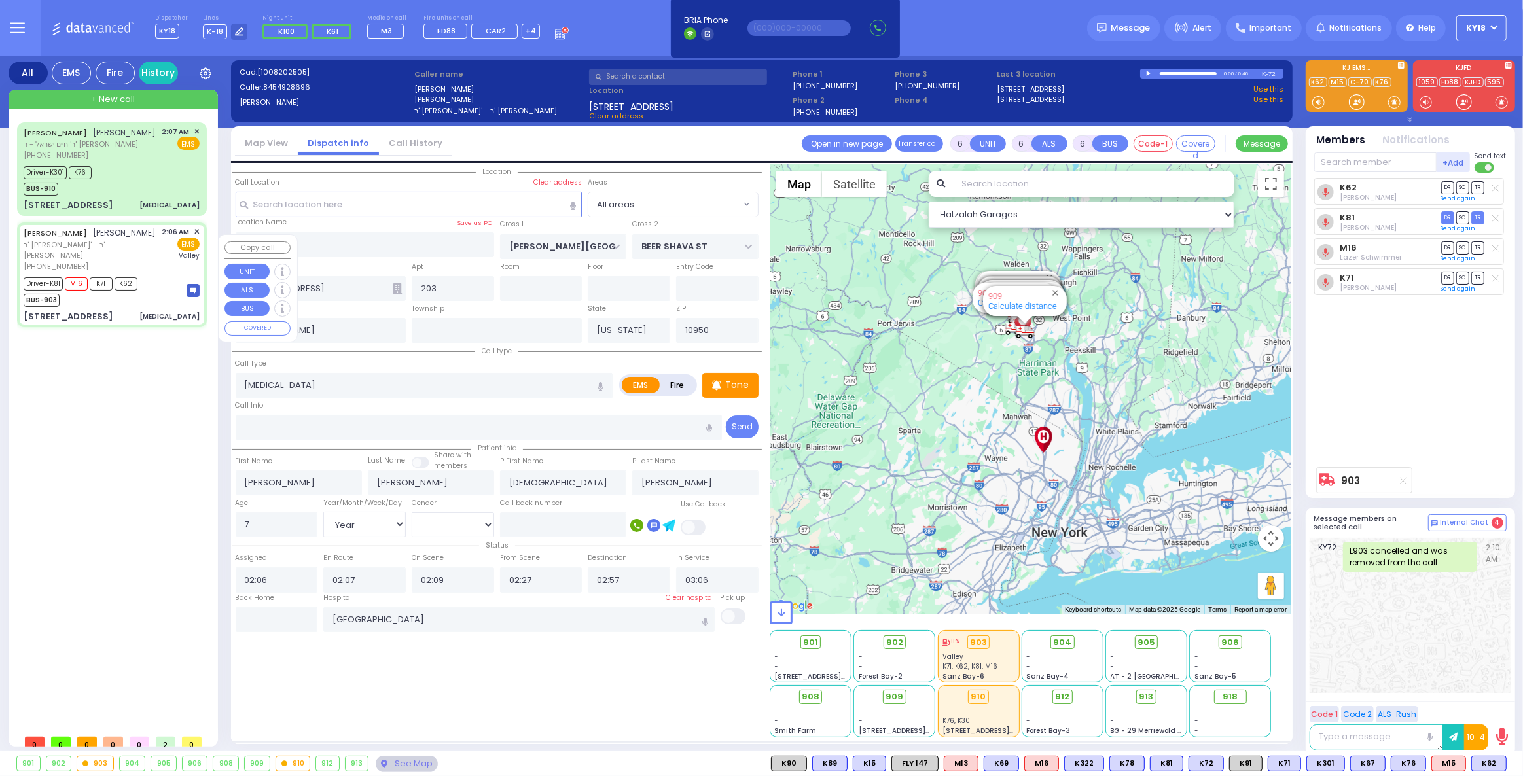
click at [169, 304] on div "Driver-K81 M16 K71 K62 BUS-903" at bounding box center [112, 290] width 176 height 33
select select
radio input "true"
select select "Year"
select select "[DEMOGRAPHIC_DATA]"
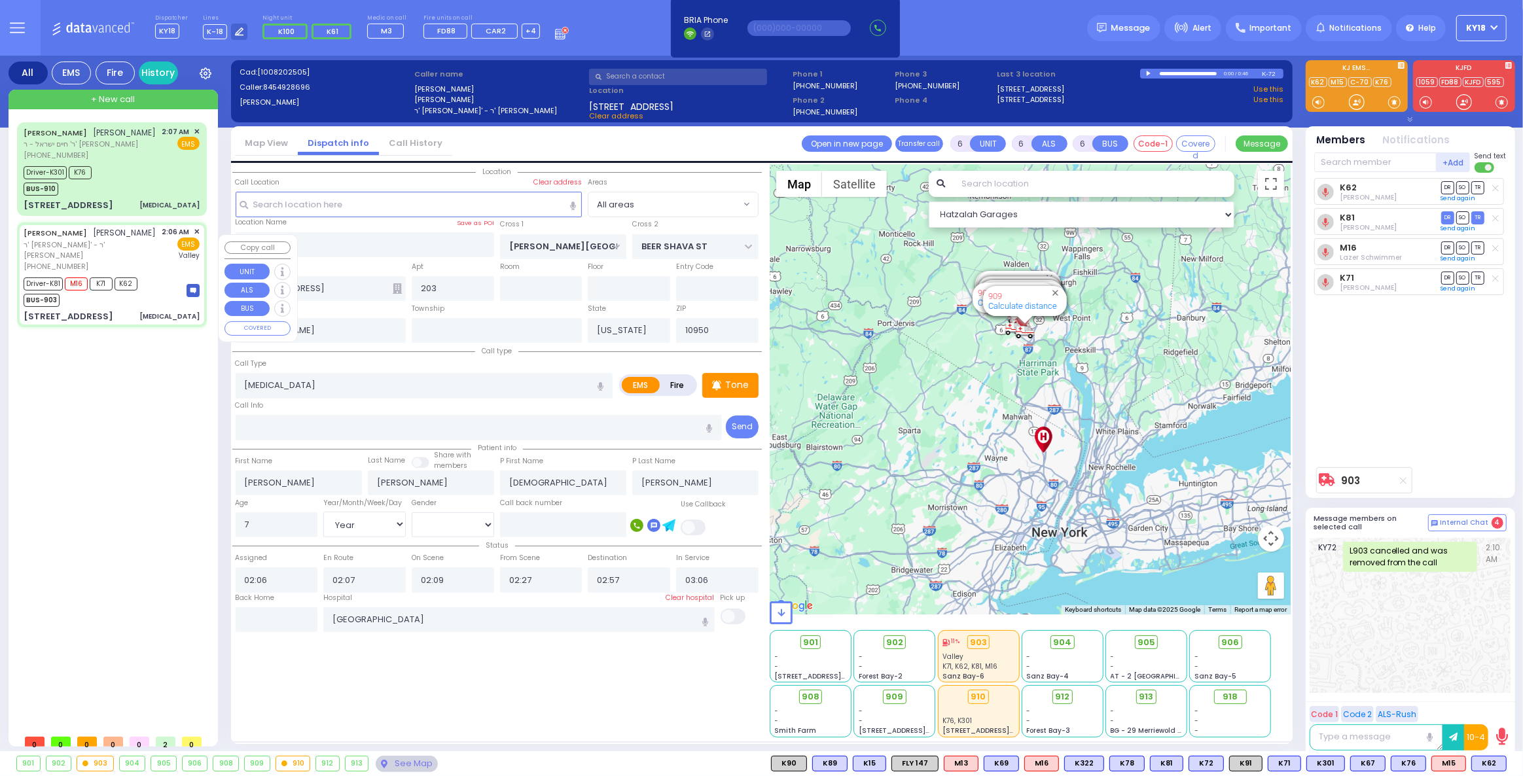
select select "Hatzalah Garages"
click at [287, 598] on div "Back Home" at bounding box center [277, 600] width 82 height 14
click at [279, 613] on input "text" at bounding box center [277, 619] width 82 height 25
click at [281, 613] on input "text" at bounding box center [277, 619] width 82 height 25
type input "03:53"
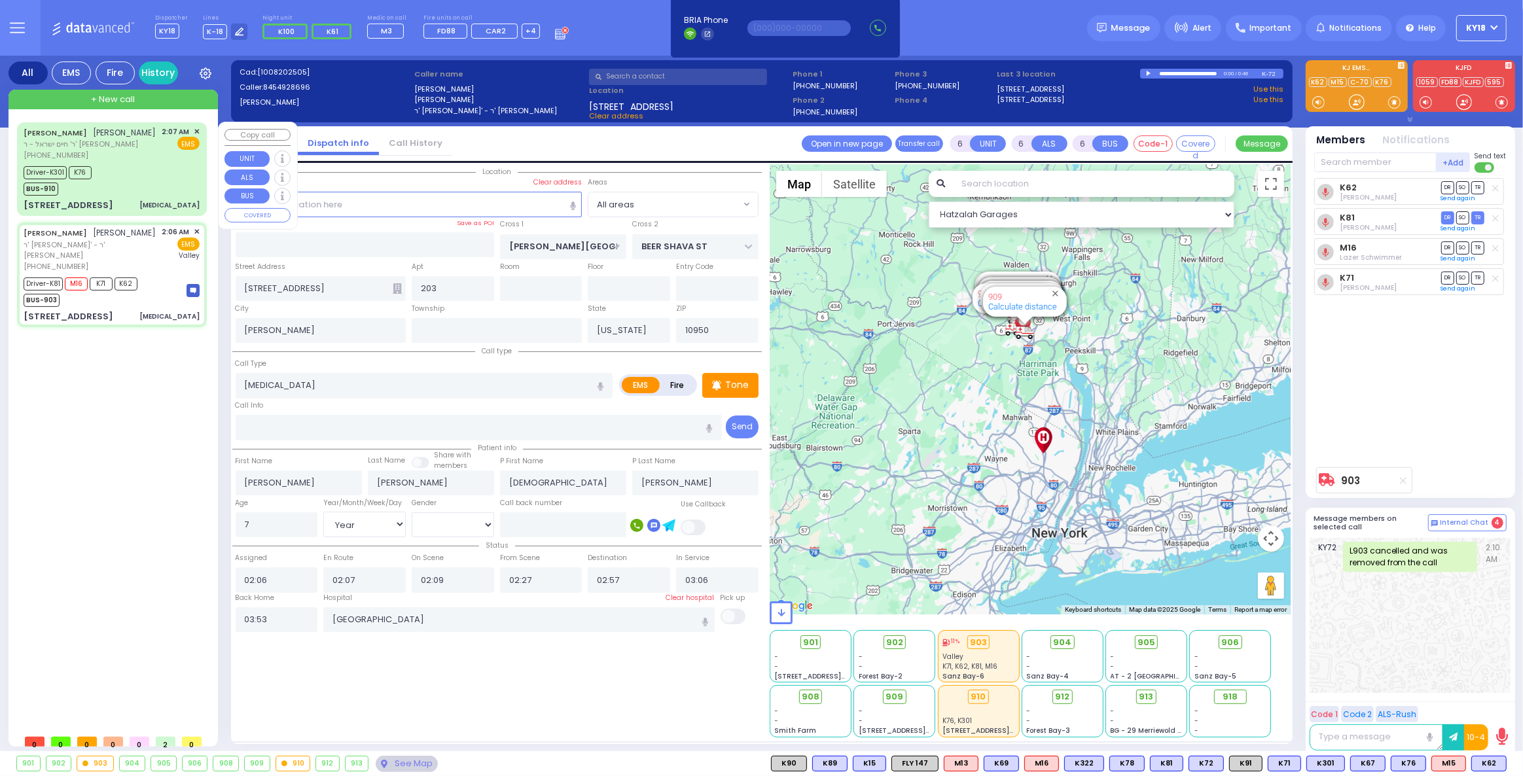
click at [152, 192] on div "Driver-K301 K76 BUS-910" at bounding box center [112, 179] width 176 height 33
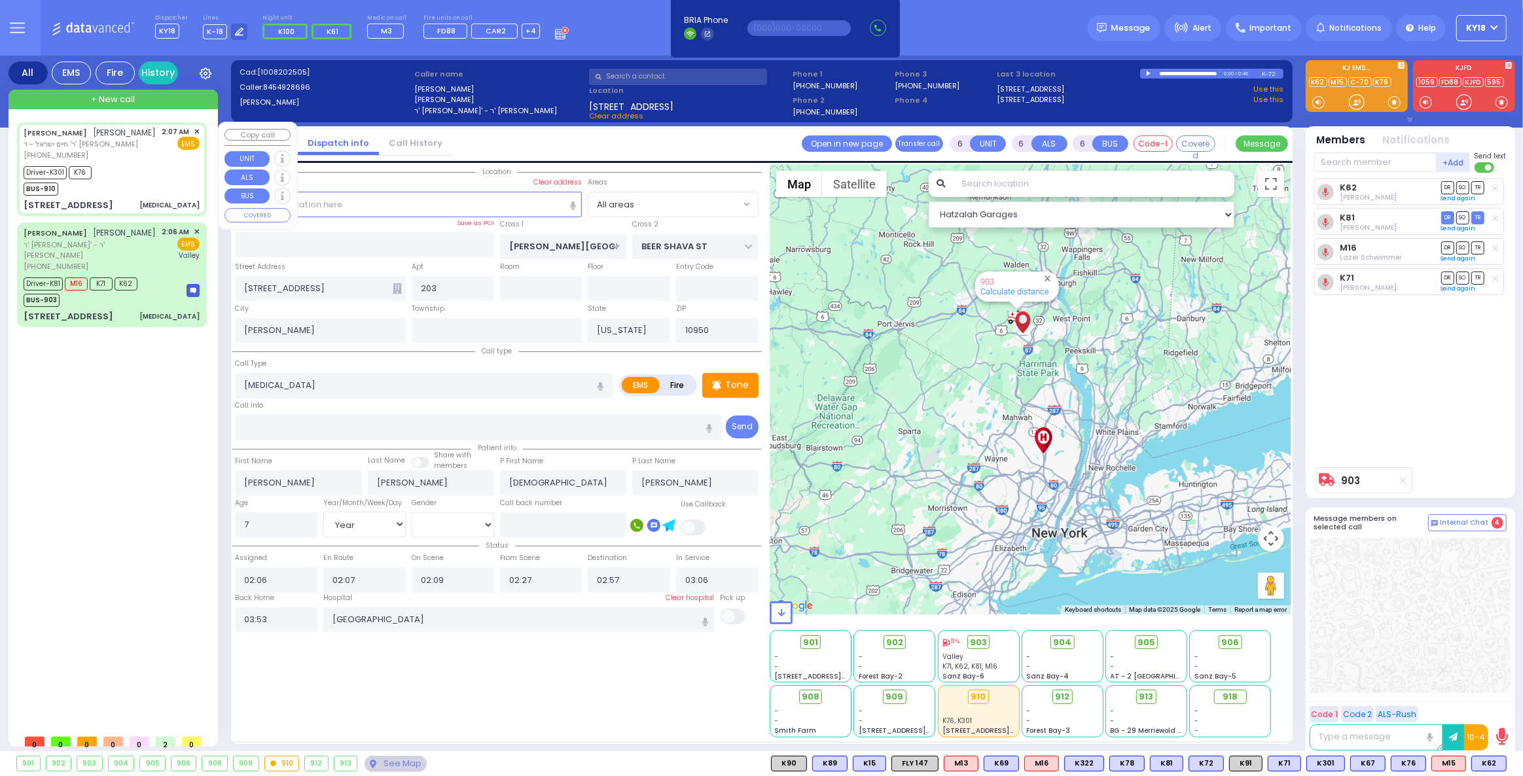
select select
type input "[MEDICAL_DATA]"
radio input "true"
type input "[PERSON_NAME]"
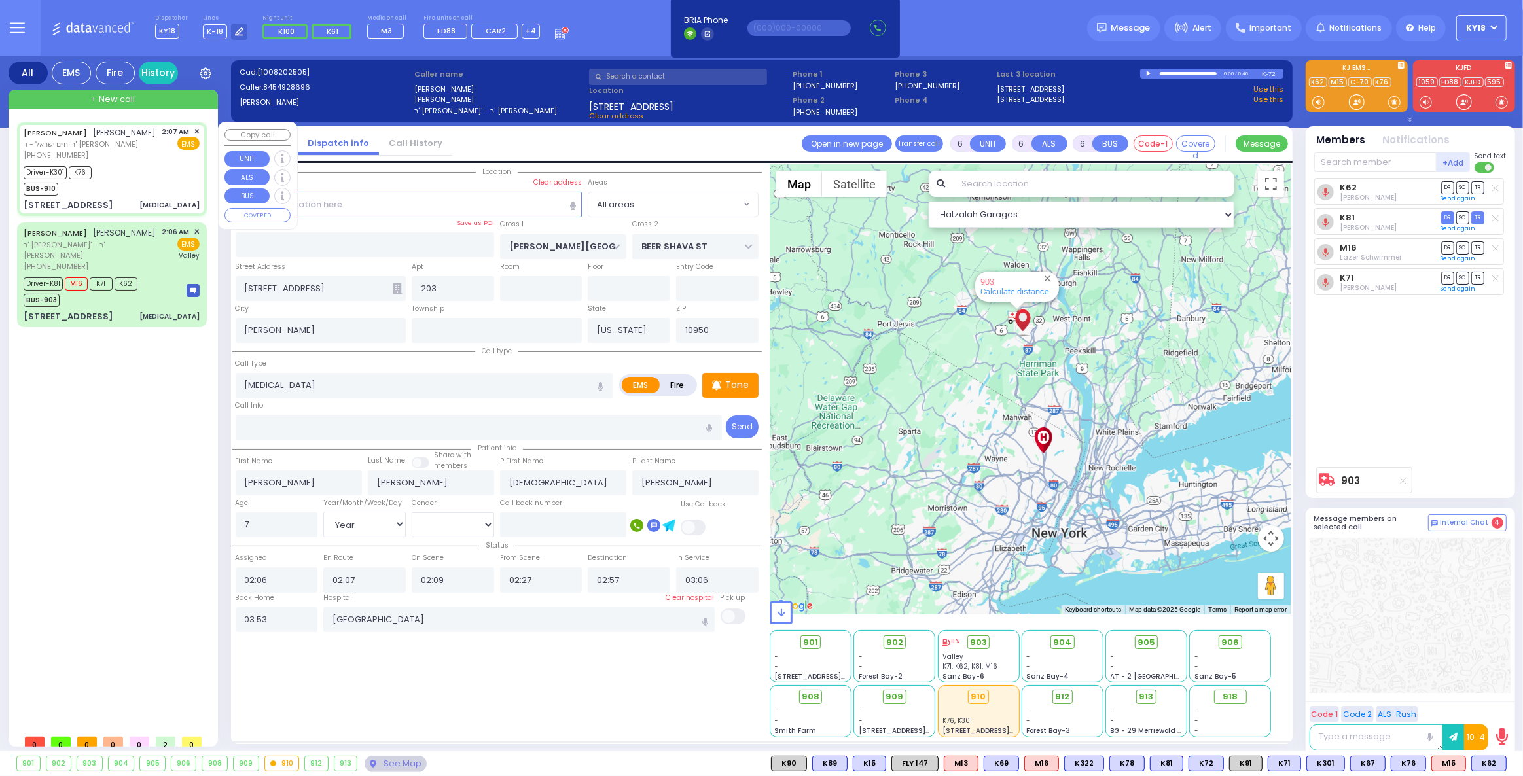
type input "Shaya"
type input "[PERSON_NAME]"
type input "4"
select select "Year"
select select "[DEMOGRAPHIC_DATA]"
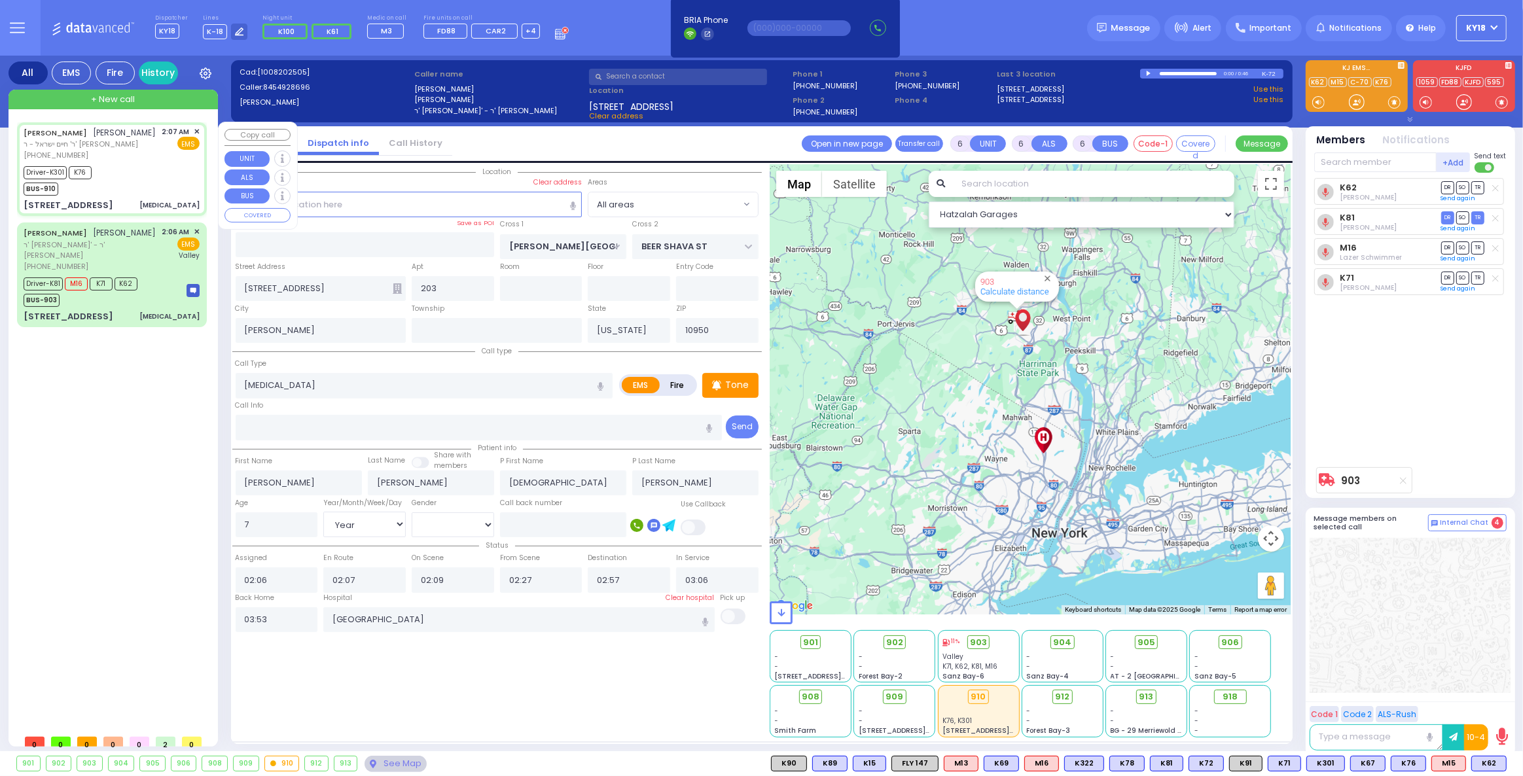
type input "02:07"
type input "02:08"
type input "02:13"
type input "02:38"
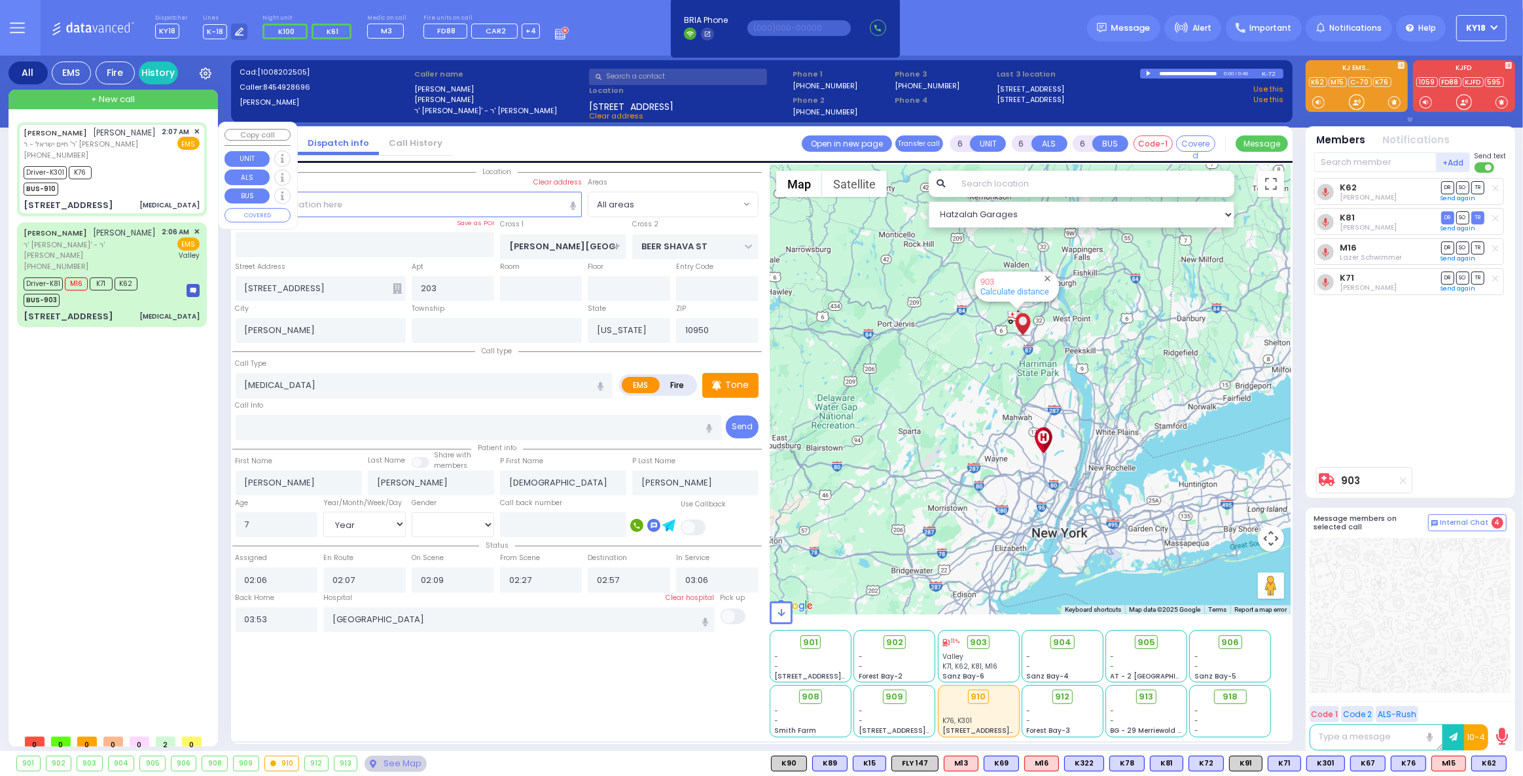
type input "02:59"
type input "[GEOGRAPHIC_DATA] [STREET_ADDRESS]"
select select "Hatzalah Garages"
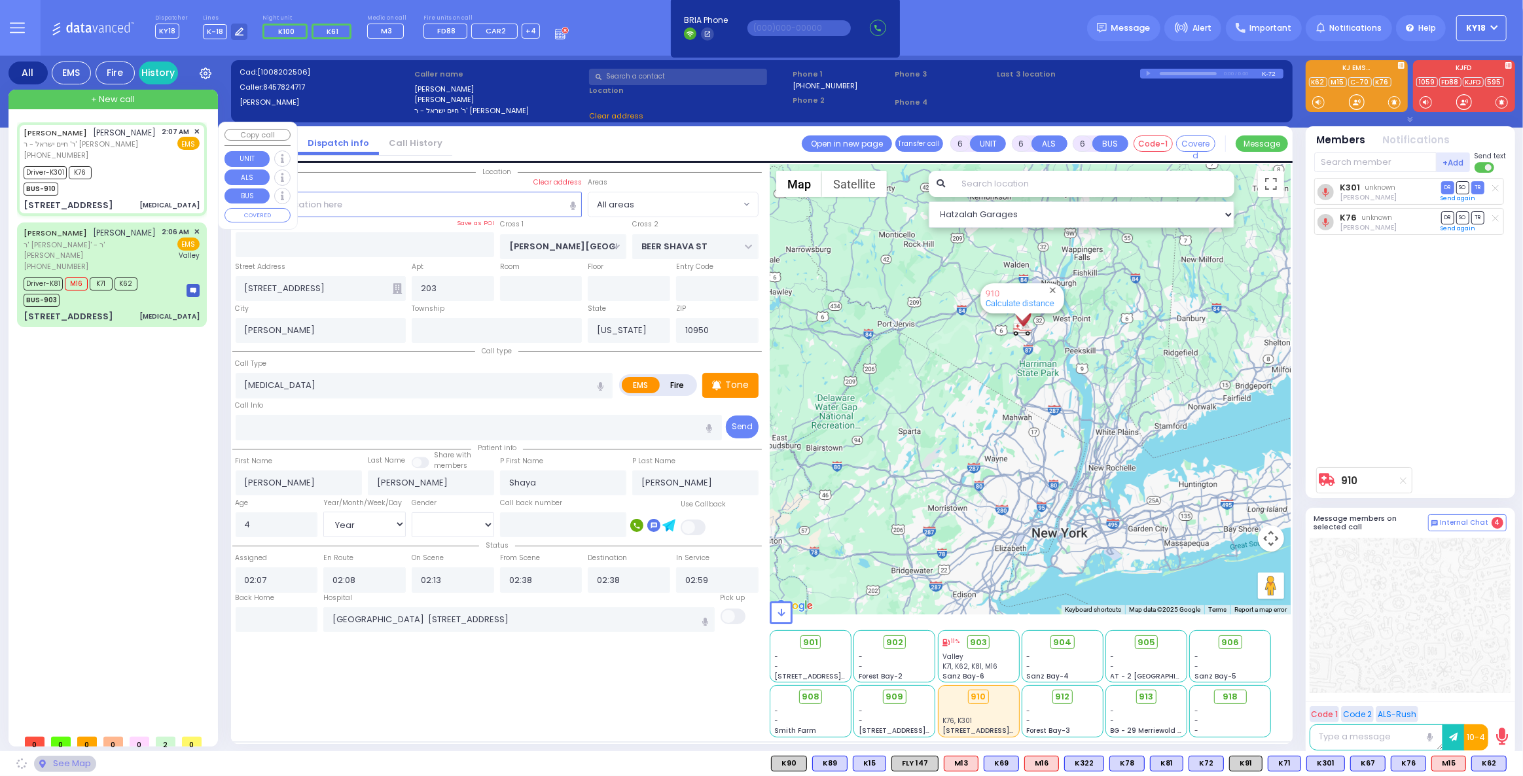
click at [145, 194] on div "Driver-K301 K76 BUS-910" at bounding box center [112, 179] width 176 height 33
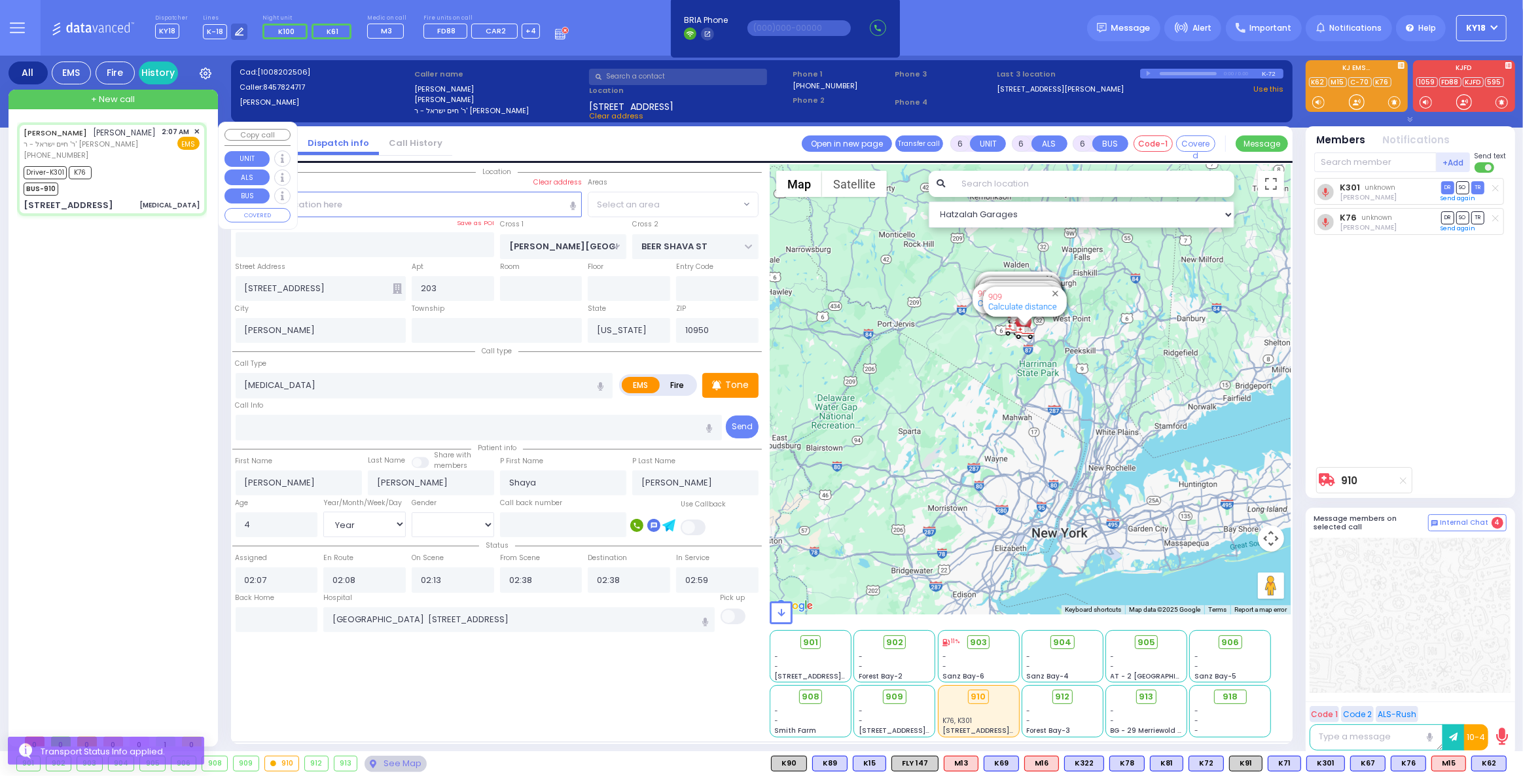
select select
type input "CHUST RD"
type input "[STREET_ADDRESS]"
type input "303"
type input "Monroe"
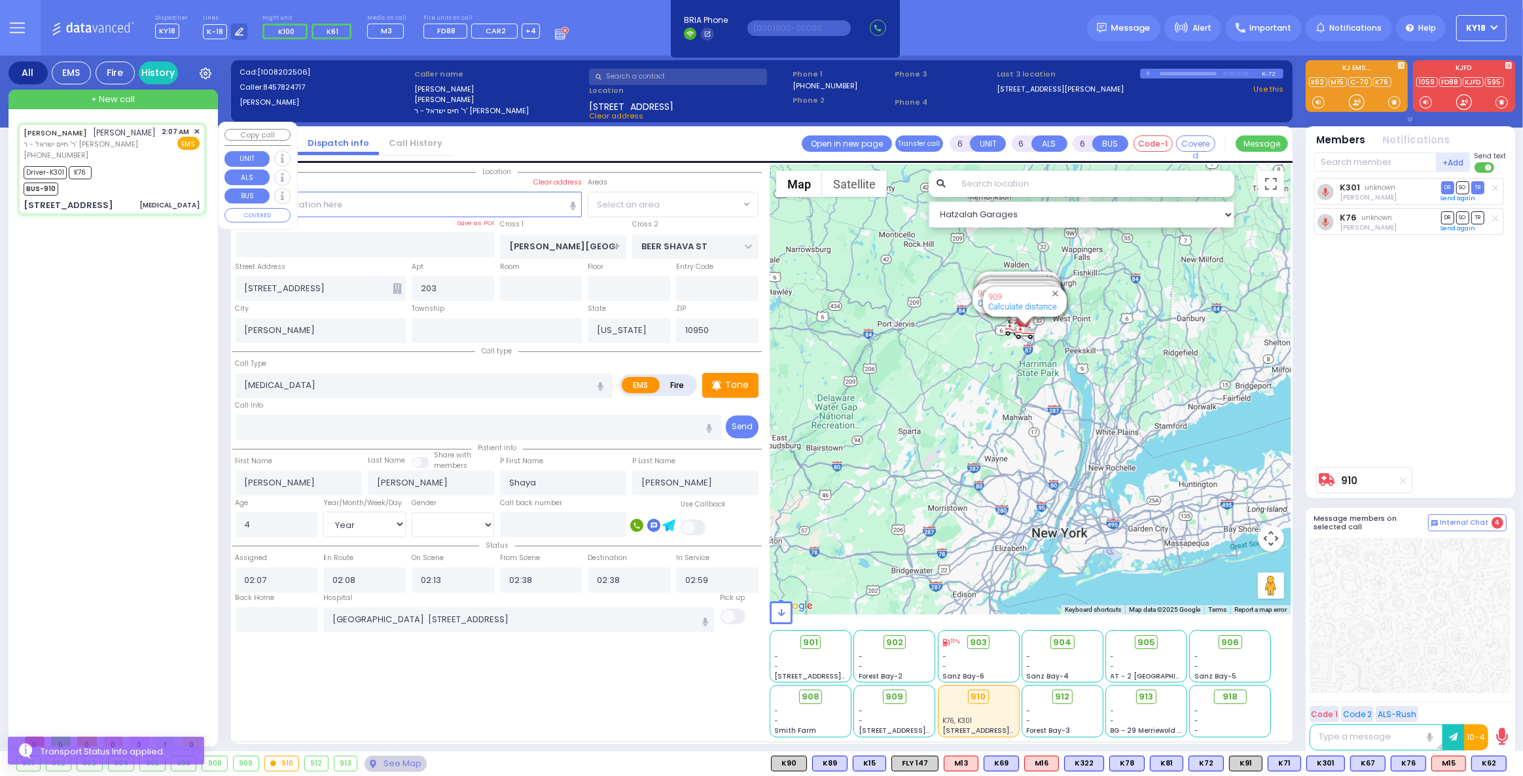
radio input "true"
select select "Year"
select select "[DEMOGRAPHIC_DATA]"
select select "Hatzalah Garages"
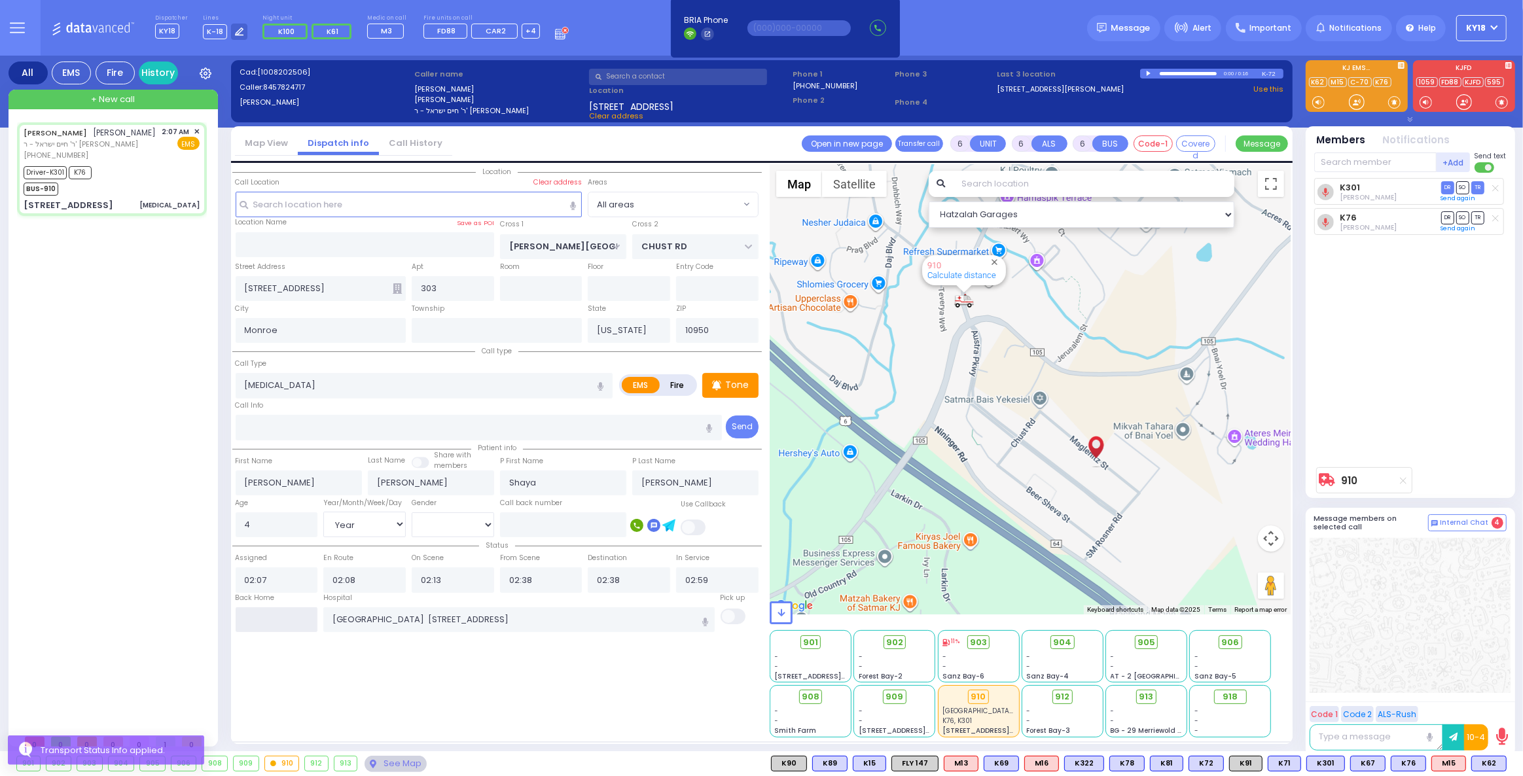
click at [296, 615] on input "text" at bounding box center [277, 619] width 82 height 25
click at [300, 615] on input "text" at bounding box center [277, 619] width 82 height 25
type input "03:53"
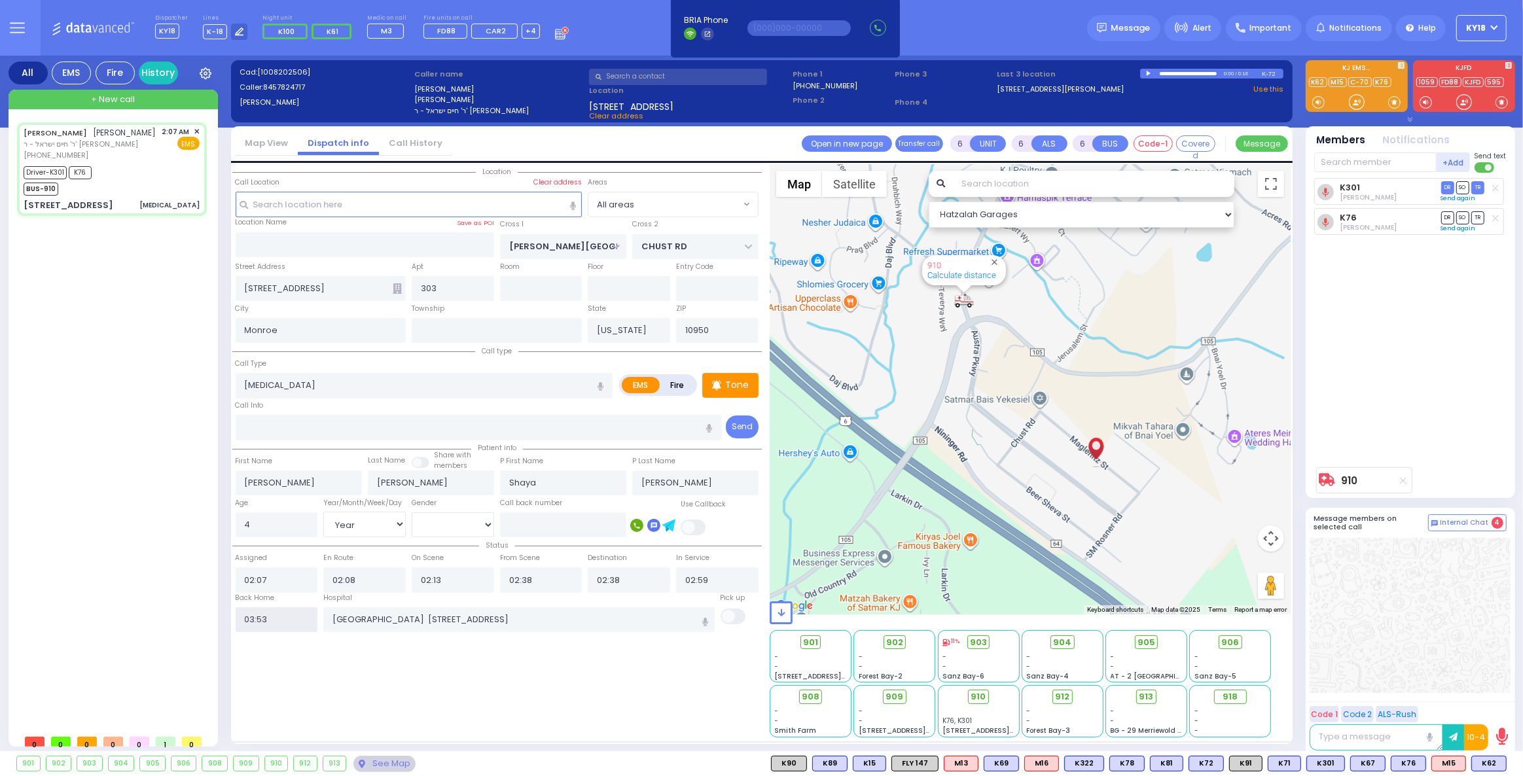
select select
radio input "true"
select select
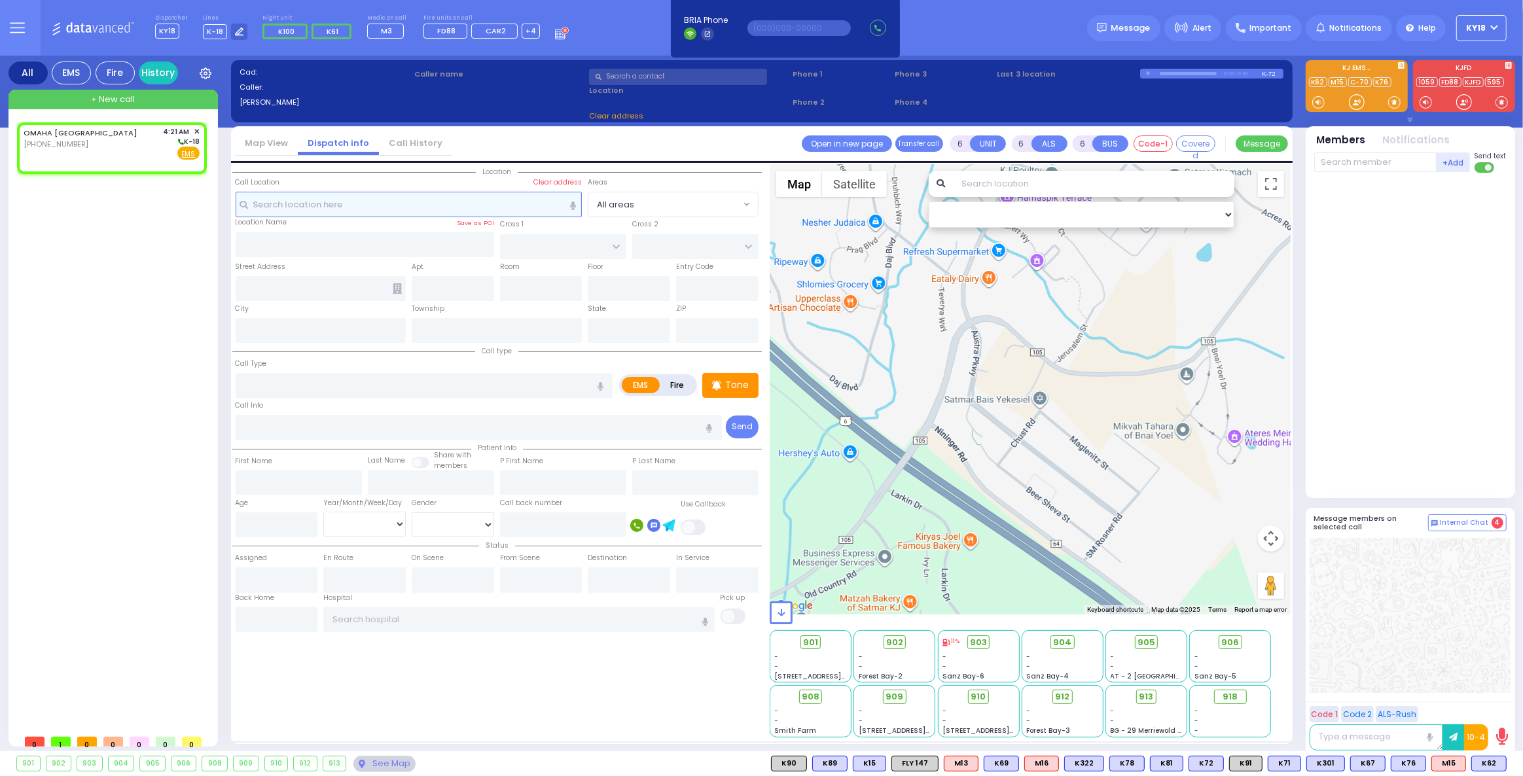
type input "2"
type input "1"
select select
radio input "true"
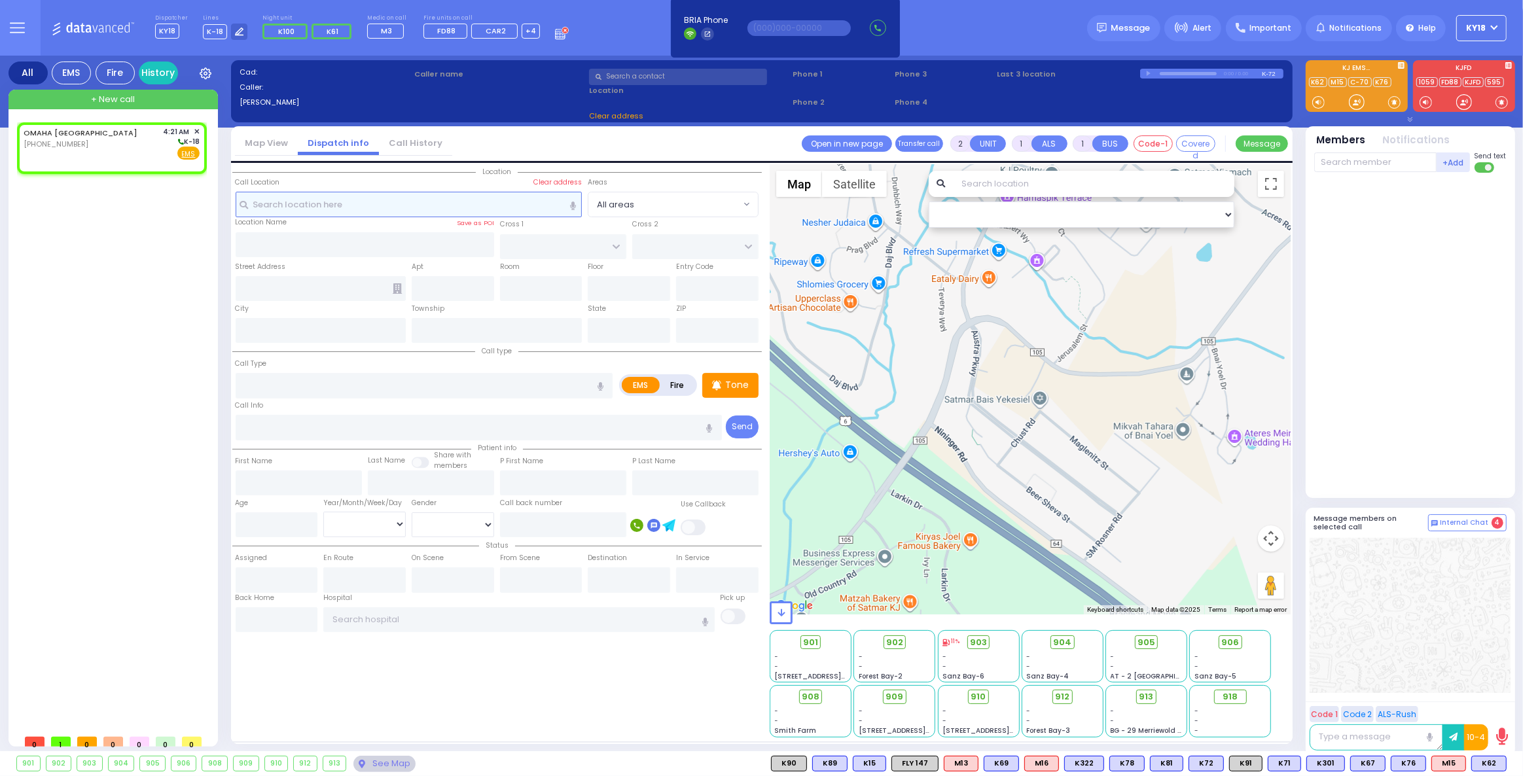
select select
type input "04:21"
select select "Hatzalah Garages"
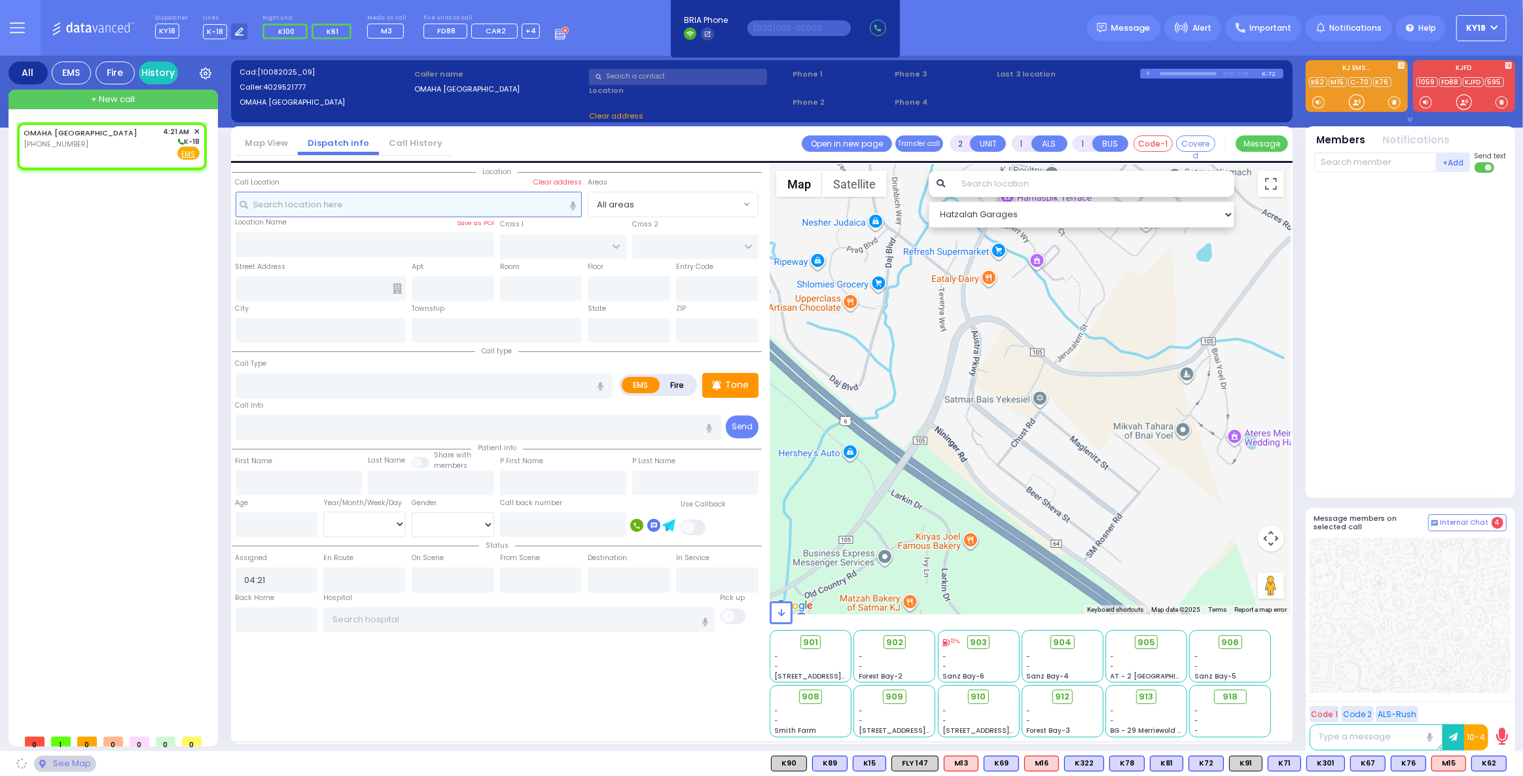
select select
radio input "true"
select select
select select "Hatzalah Garages"
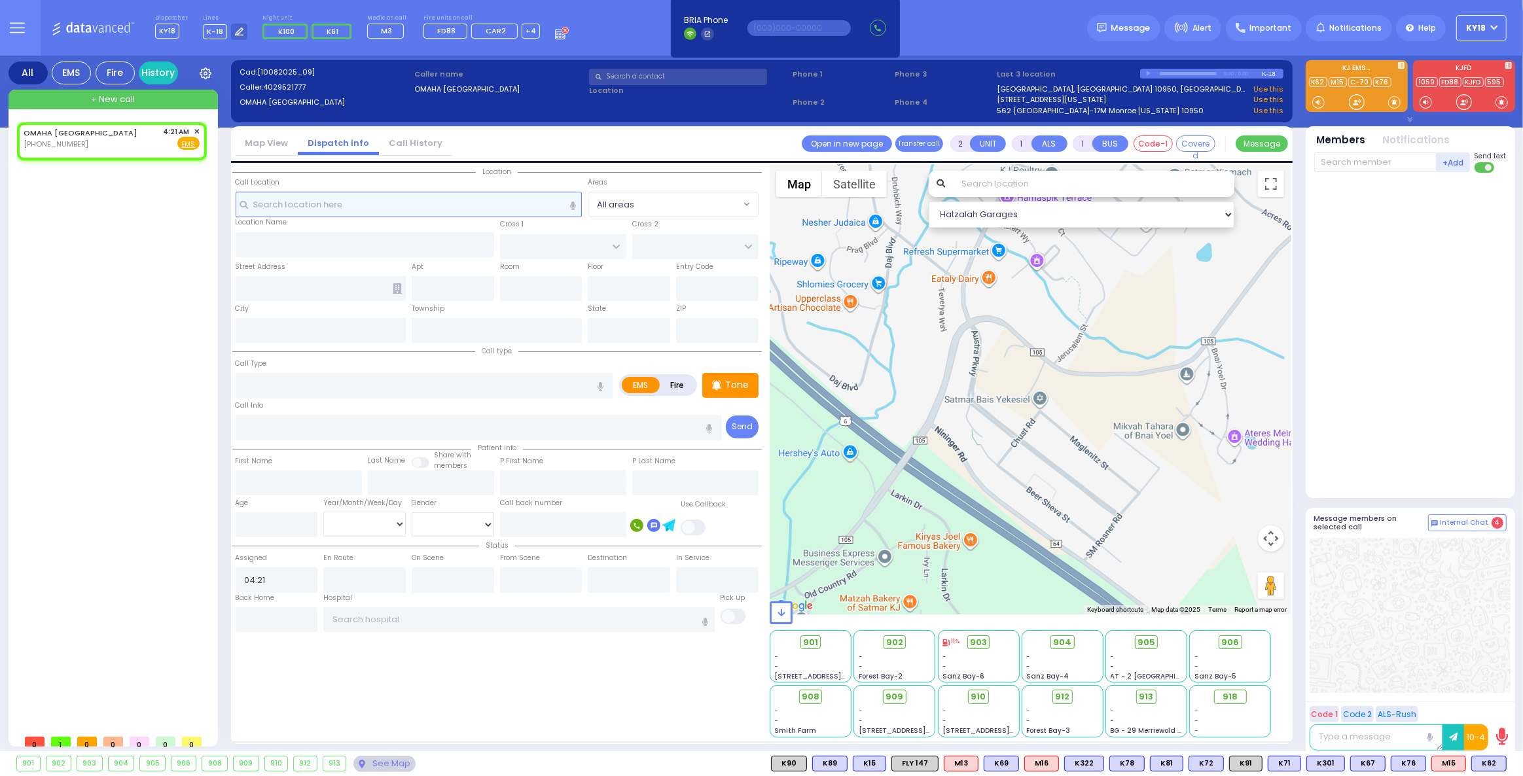
select select
radio input "true"
select select
select select "Hatzalah Garages"
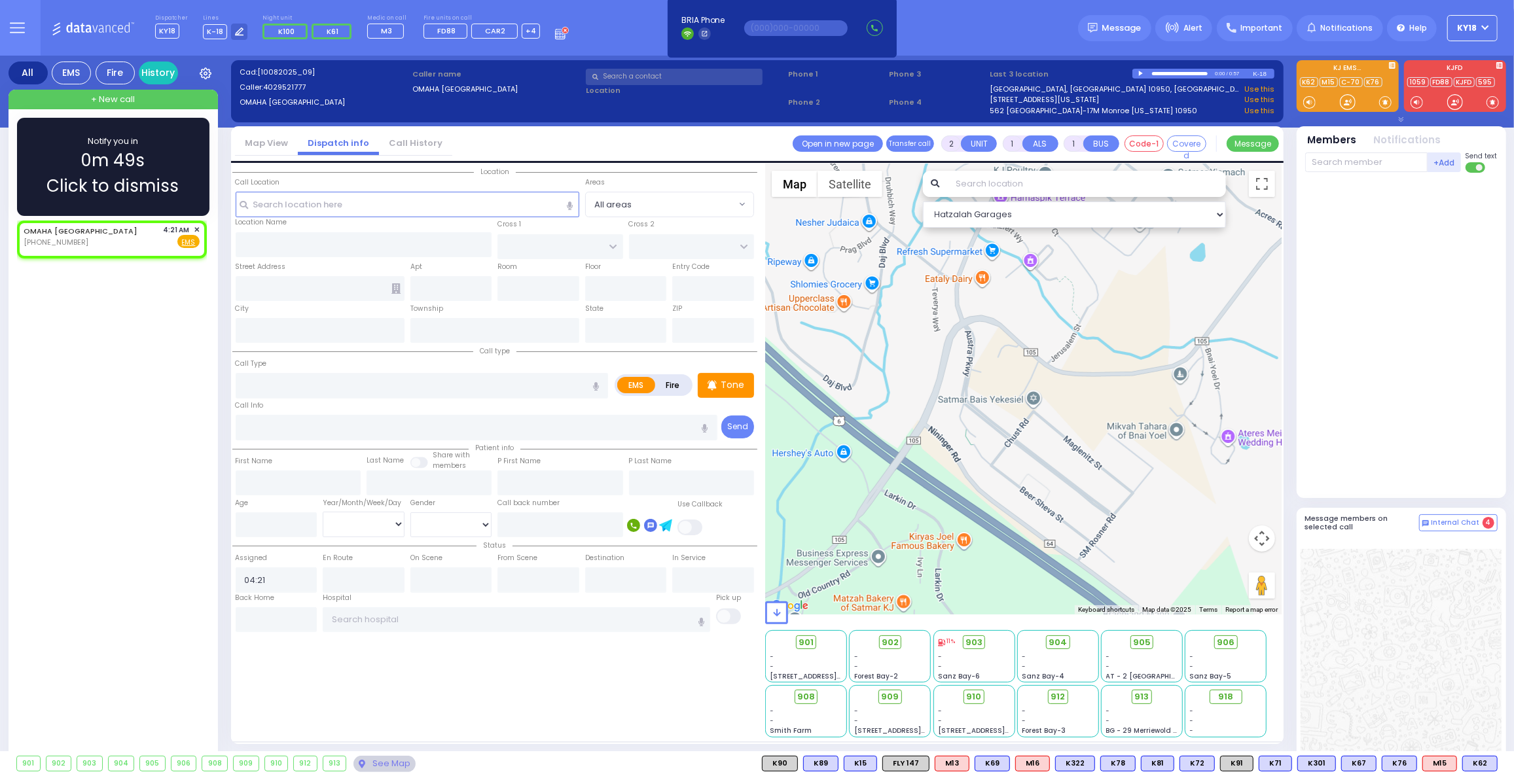
click at [151, 277] on div "OMAHA [GEOGRAPHIC_DATA] [PHONE_NUMBER] 4:21 AM ✕ EMS" at bounding box center [114, 524] width 195 height 606
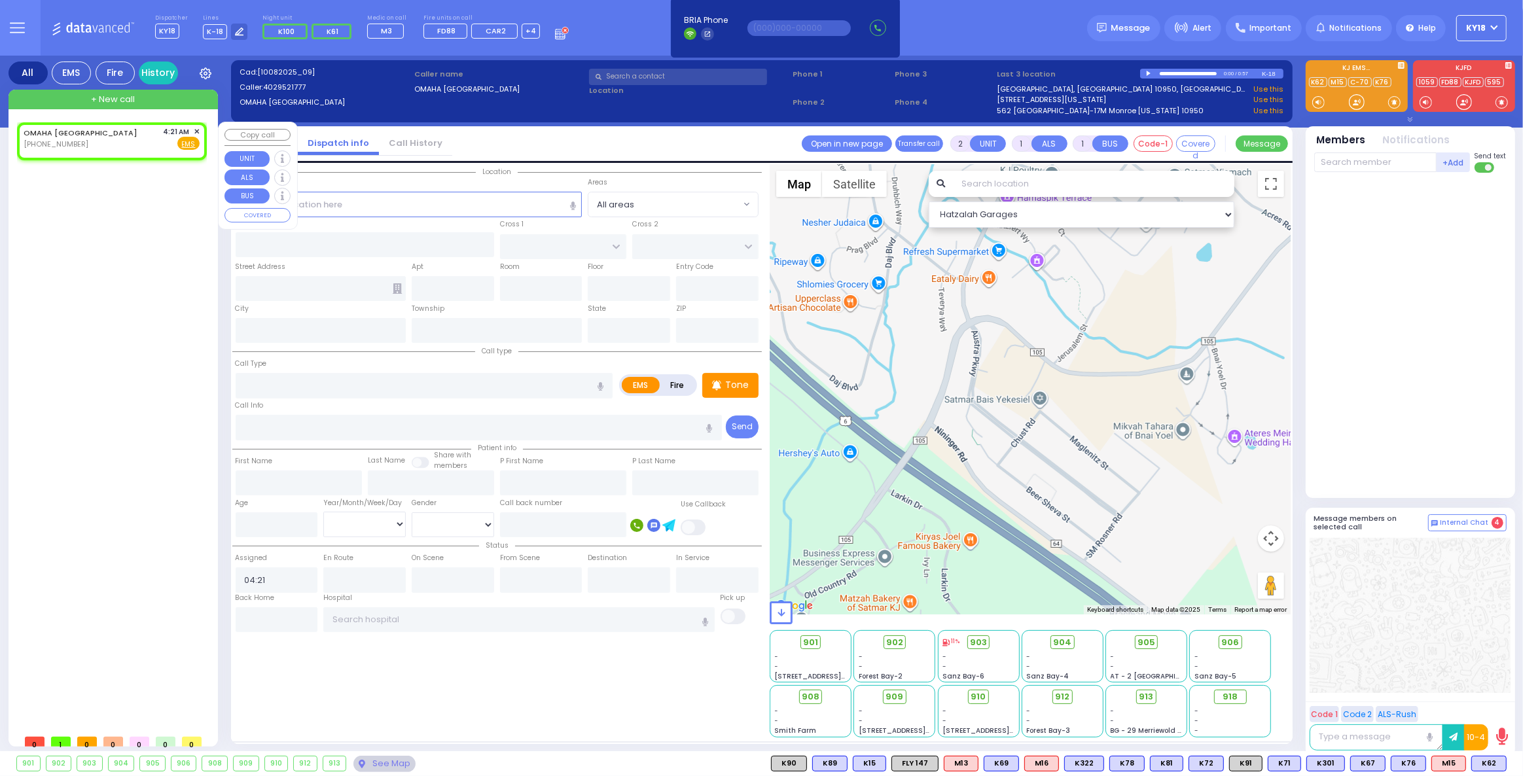
click at [196, 127] on span "✕" at bounding box center [197, 131] width 6 height 11
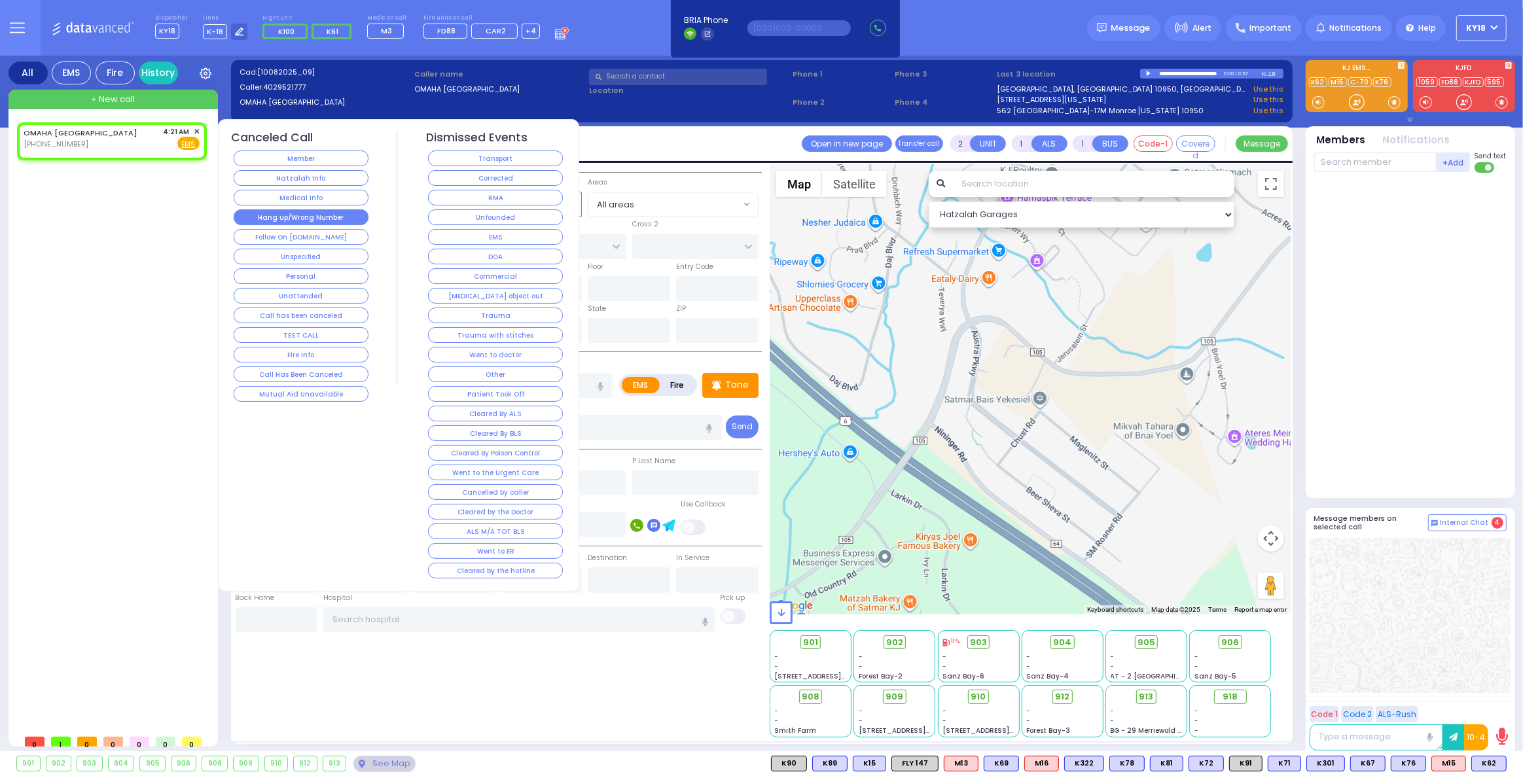
click at [266, 209] on button "Hang up/Wrong Number" at bounding box center [301, 217] width 135 height 16
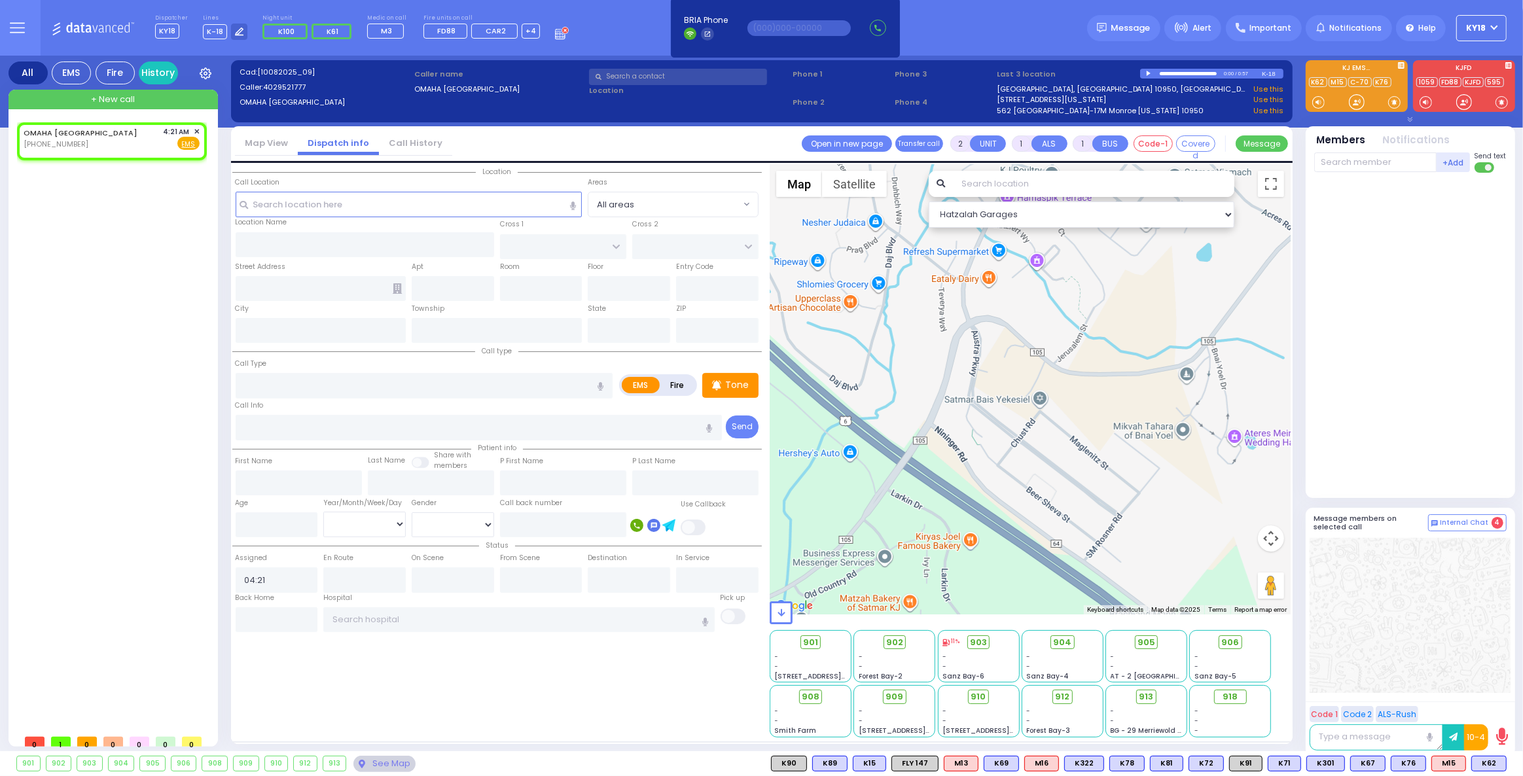
select select
radio input "true"
select select
